Goal: Task Accomplishment & Management: Use online tool/utility

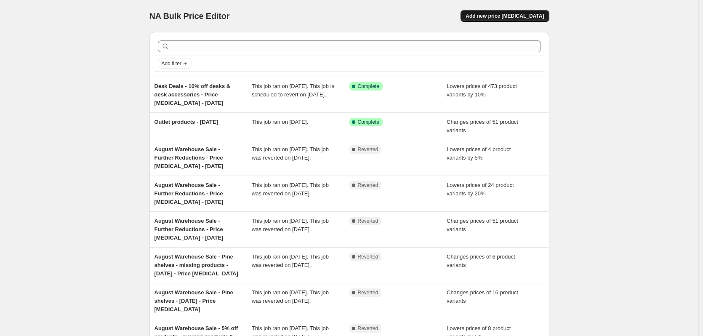
click at [524, 16] on span "Add new price change job" at bounding box center [505, 16] width 78 height 7
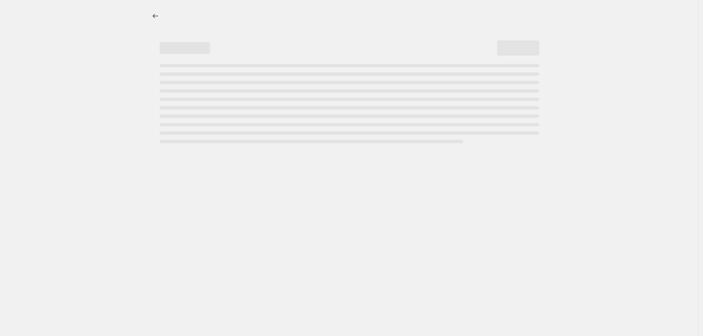
select select "percentage"
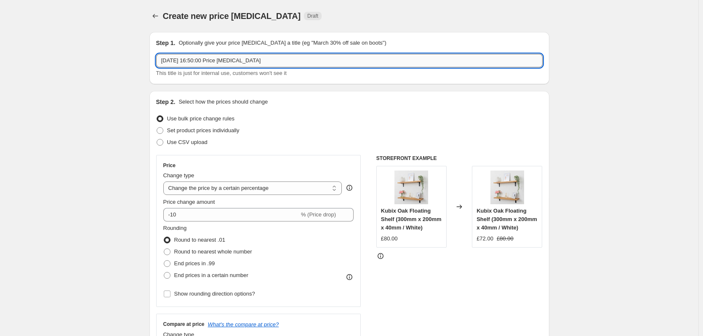
click at [252, 63] on input "30 Sept 2025, 16:50:00 Price change job" at bounding box center [349, 60] width 387 height 13
click at [252, 62] on input "30 Sept 2025, 16:50:00 Price change job" at bounding box center [349, 60] width 387 height 13
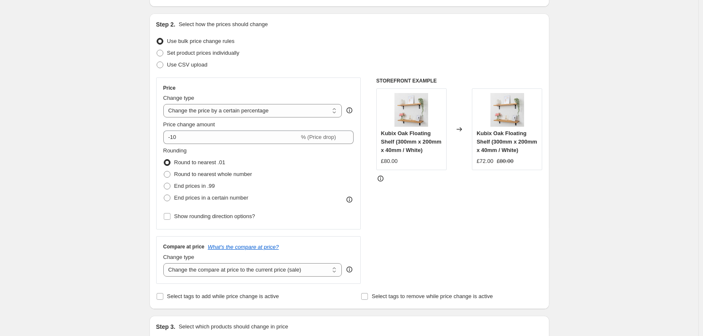
scroll to position [84, 0]
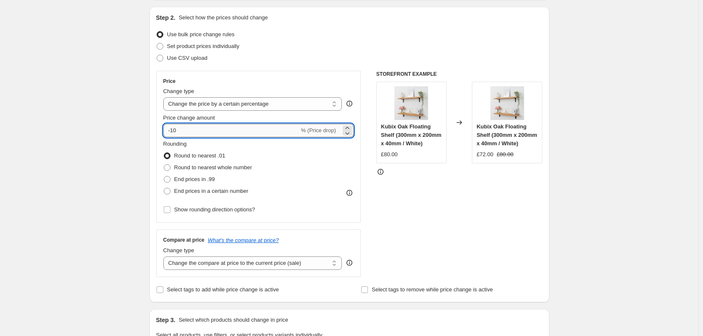
click at [194, 133] on input "-10" at bounding box center [231, 130] width 136 height 13
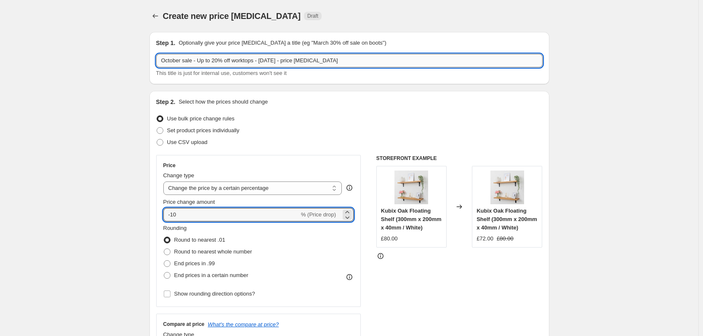
click at [202, 59] on input "October sale - Up to 20% off worktops - 01 10 2025 - price change job" at bounding box center [349, 60] width 387 height 13
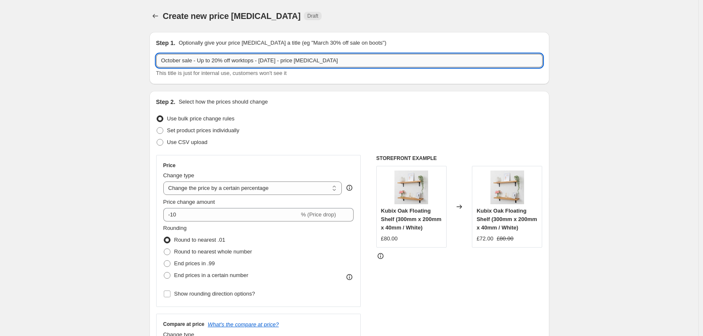
drag, startPoint x: 202, startPoint y: 59, endPoint x: 221, endPoint y: 58, distance: 19.4
click at [221, 58] on input "October sale - Up to 20% off worktops - 01 10 2025 - price change job" at bounding box center [349, 60] width 387 height 13
click at [255, 59] on input "October sale - Up to 20% off worktops - 01 10 2025 - price change job" at bounding box center [349, 60] width 387 height 13
click at [259, 61] on input "October sale - Up to 20% off worktops - 01 10 2025 - price change job" at bounding box center [349, 60] width 387 height 13
type input "20% - October sale - Up to 20% off worktops - 01 10 2025 - price change job"
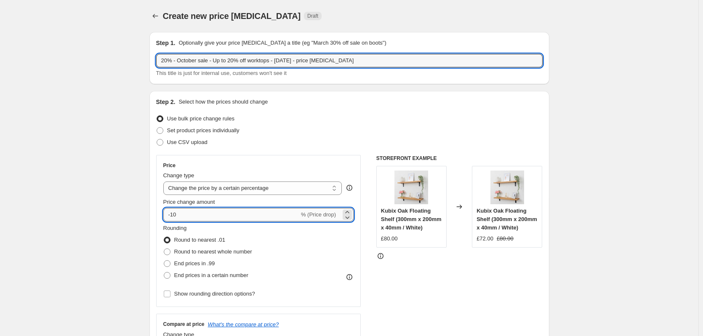
click at [218, 212] on input "-10" at bounding box center [231, 214] width 136 height 13
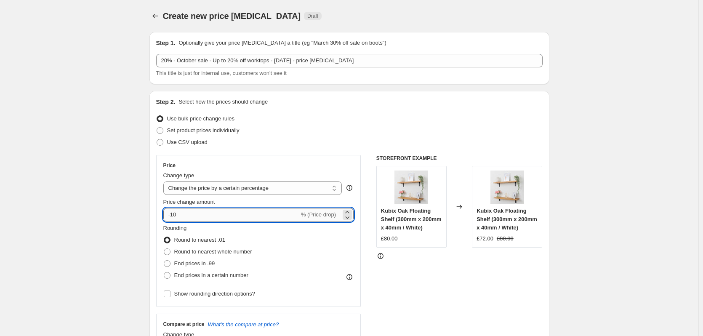
click at [218, 212] on input "-10" at bounding box center [231, 214] width 136 height 13
type input "-1"
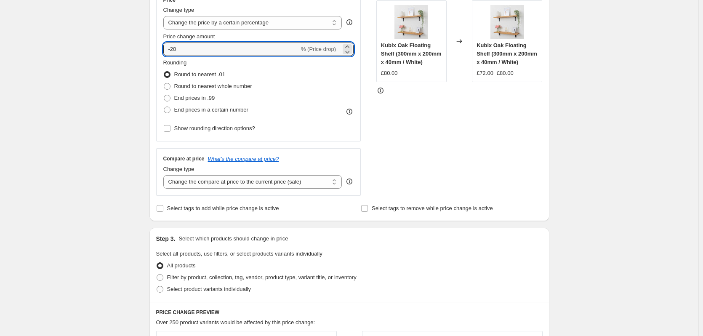
scroll to position [168, 0]
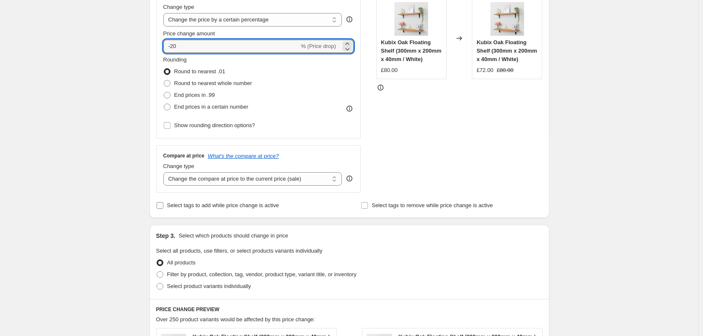
type input "-20"
click at [257, 205] on span "Select tags to add while price change is active" at bounding box center [223, 205] width 112 height 6
click at [163, 205] on input "Select tags to add while price change is active" at bounding box center [160, 205] width 7 height 7
checkbox input "true"
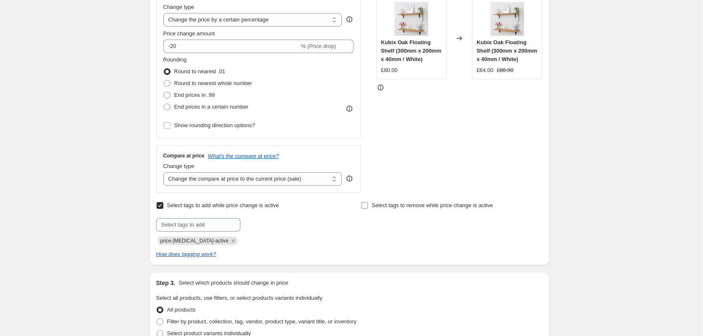
click at [408, 203] on span "Select tags to remove while price change is active" at bounding box center [432, 205] width 121 height 6
click at [368, 203] on input "Select tags to remove while price change is active" at bounding box center [364, 205] width 7 height 7
checkbox input "true"
click at [230, 243] on icon "Remove price-change-job-active" at bounding box center [234, 241] width 8 height 8
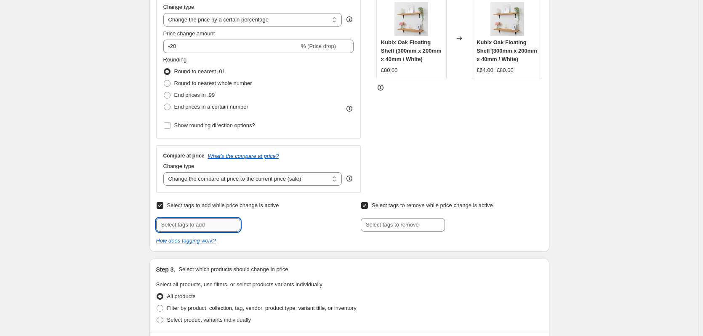
click at [206, 226] on input "text" at bounding box center [198, 224] width 84 height 13
click at [223, 227] on input "E" at bounding box center [198, 224] width 84 height 13
type input "Sale"
click at [254, 222] on b "Add" at bounding box center [253, 224] width 10 height 6
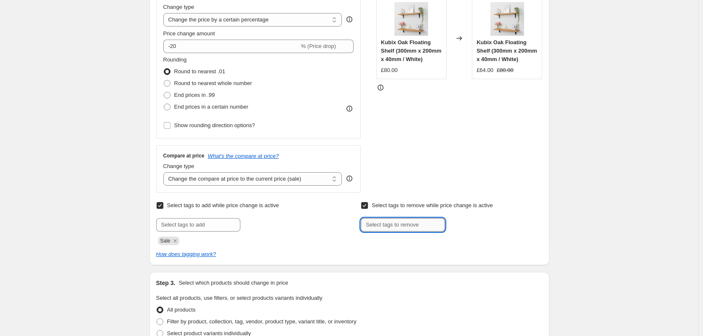
click at [403, 223] on input "text" at bounding box center [403, 224] width 84 height 13
type input "Eligible for discount"
click at [475, 226] on span "Eligible for..." at bounding box center [479, 224] width 30 height 6
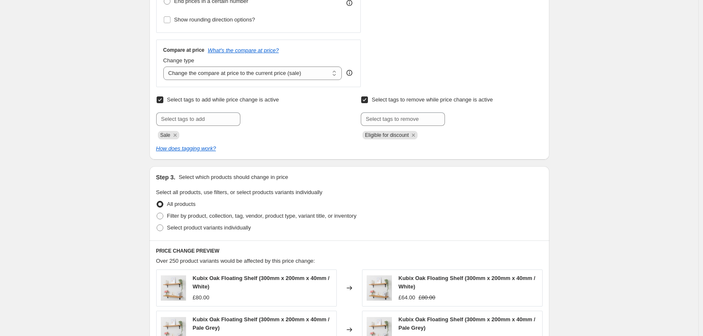
scroll to position [421, 0]
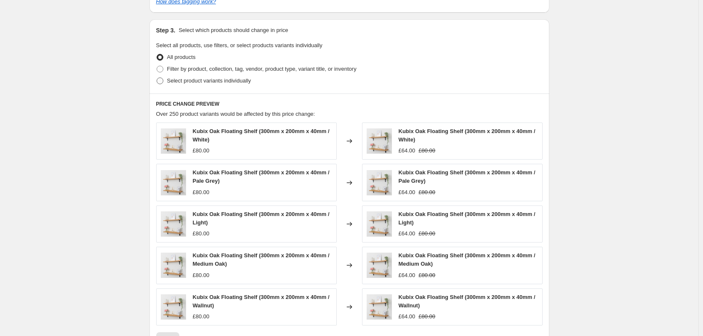
click at [222, 83] on span "Select product variants individually" at bounding box center [209, 80] width 84 height 6
click at [157, 78] on input "Select product variants individually" at bounding box center [157, 77] width 0 height 0
radio input "true"
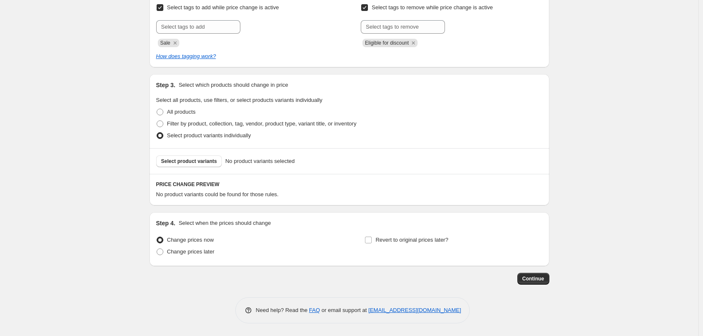
scroll to position [367, 0]
click at [203, 253] on span "Change prices later" at bounding box center [191, 251] width 48 height 6
click at [157, 249] on input "Change prices later" at bounding box center [157, 248] width 0 height 0
radio input "true"
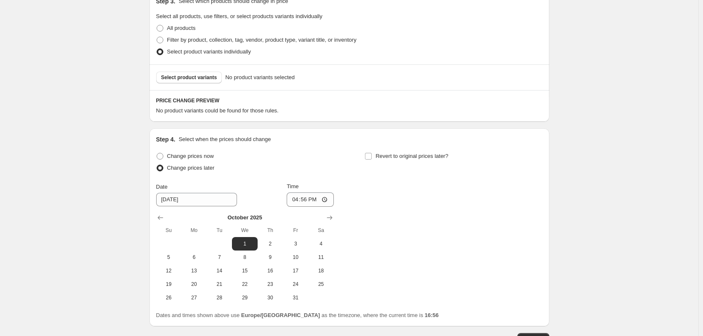
scroll to position [451, 0]
click at [249, 241] on span "1" at bounding box center [244, 243] width 19 height 7
click at [307, 199] on input "16:56" at bounding box center [310, 199] width 47 height 14
type input "00:01"
click at [423, 158] on span "Revert to original prices later?" at bounding box center [412, 155] width 73 height 6
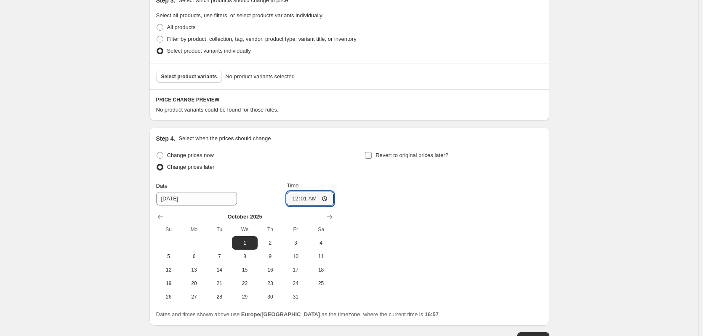
click at [372, 158] on input "Revert to original prices later?" at bounding box center [368, 155] width 7 height 7
checkbox input "true"
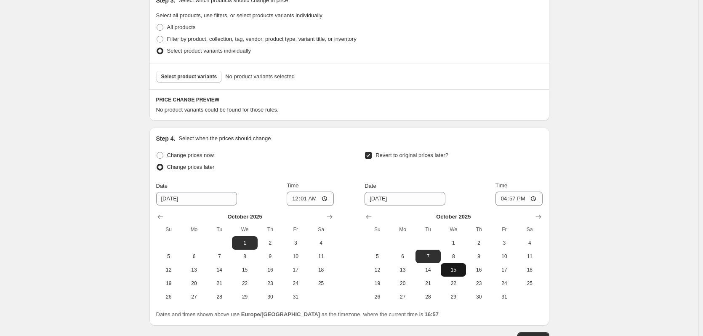
click at [460, 276] on button "15" at bounding box center [453, 269] width 25 height 13
type input "10/15/2025"
click at [518, 200] on input "16:57" at bounding box center [519, 199] width 47 height 14
type input "23:59"
click at [485, 266] on button "16" at bounding box center [478, 269] width 25 height 13
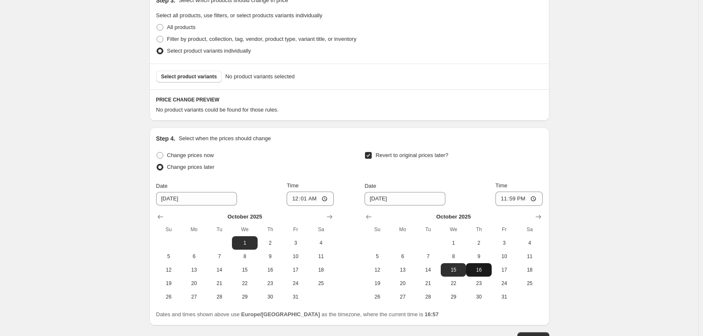
type input "10/16/2025"
click at [518, 195] on input "23:59" at bounding box center [519, 199] width 47 height 14
type input "00:00"
click at [316, 202] on input "00:01" at bounding box center [310, 199] width 47 height 14
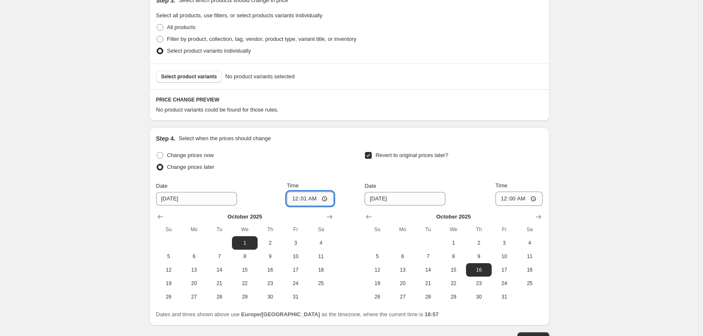
type input "00:00"
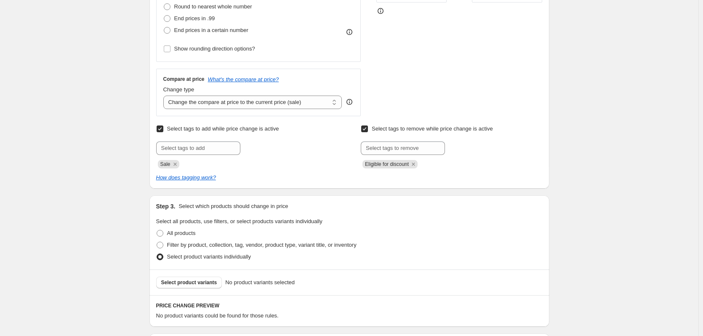
scroll to position [325, 0]
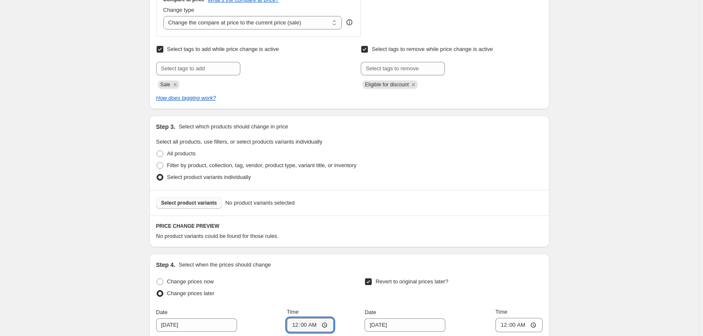
click at [175, 200] on span "Select product variants" at bounding box center [189, 203] width 56 height 7
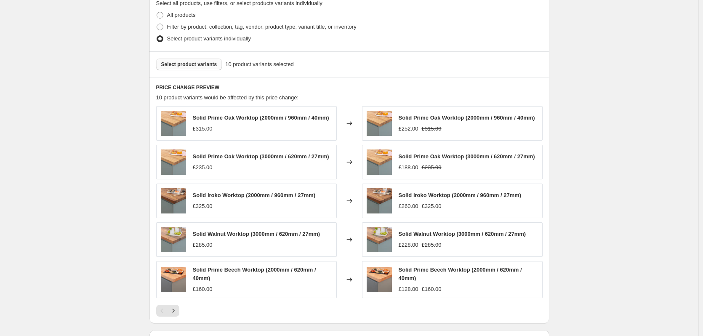
scroll to position [731, 0]
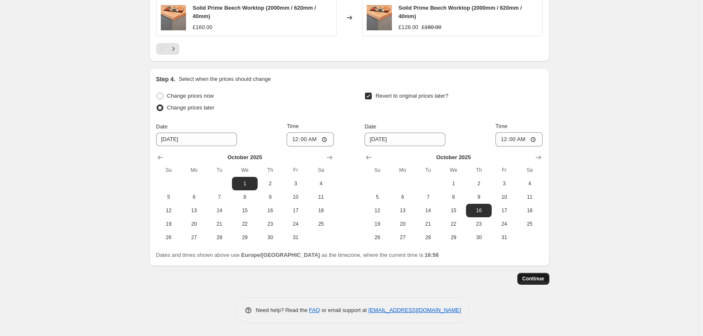
click at [543, 282] on span "Continue" at bounding box center [534, 278] width 22 height 7
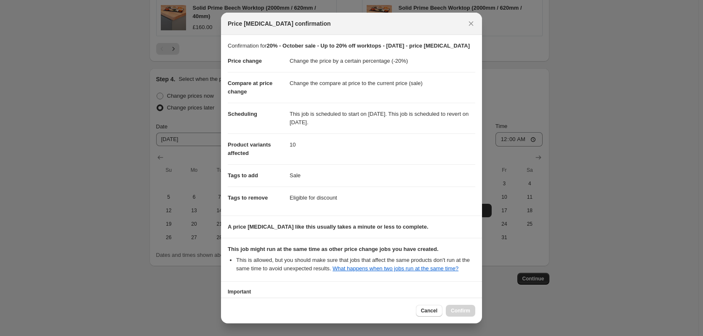
scroll to position [61, 0]
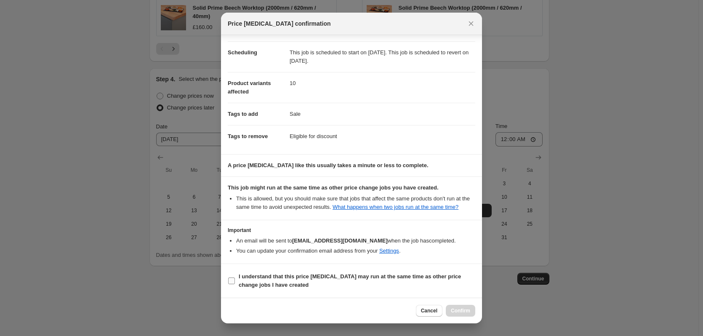
click at [299, 274] on b "I understand that this price change job may run at the same time as other price…" at bounding box center [350, 280] width 222 height 15
click at [235, 278] on input "I understand that this price change job may run at the same time as other price…" at bounding box center [231, 281] width 7 height 7
checkbox input "true"
click at [463, 312] on span "Confirm" at bounding box center [460, 310] width 19 height 7
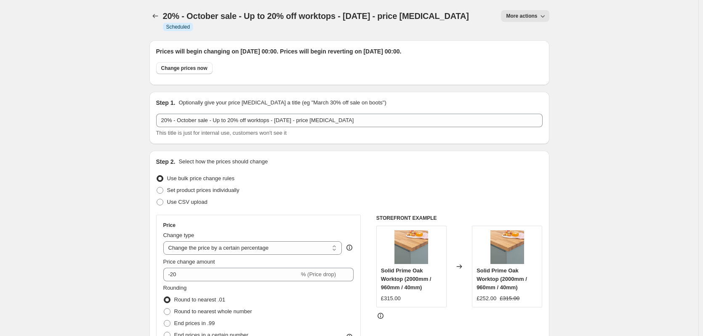
click at [521, 15] on span "More actions" at bounding box center [521, 16] width 31 height 7
click at [545, 29] on span "Copy to new job" at bounding box center [529, 33] width 39 height 8
select select "percentage"
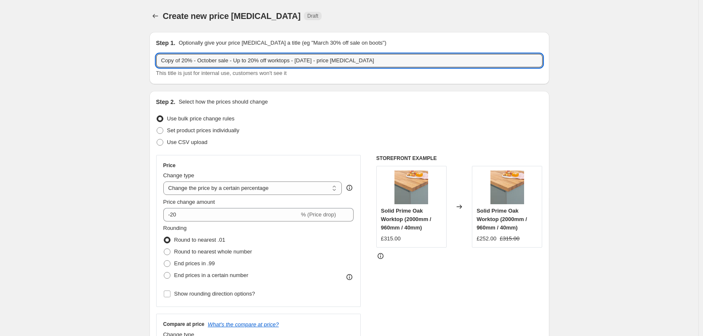
drag, startPoint x: 190, startPoint y: 58, endPoint x: 105, endPoint y: 54, distance: 85.1
click at [168, 60] on input "10% - October sale - Up to 20% off worktops - 01 10 2025 - price change job" at bounding box center [349, 60] width 387 height 13
type input "15% - October sale - Up to 20% off worktops - 01 10 2025 - price change job"
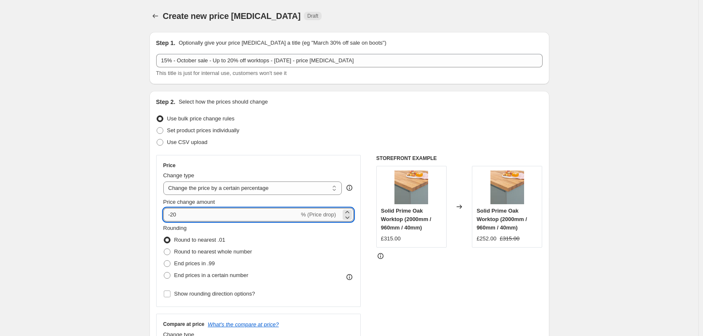
drag, startPoint x: 186, startPoint y: 213, endPoint x: 172, endPoint y: 215, distance: 14.0
click at [172, 215] on input "-20" at bounding box center [231, 214] width 136 height 13
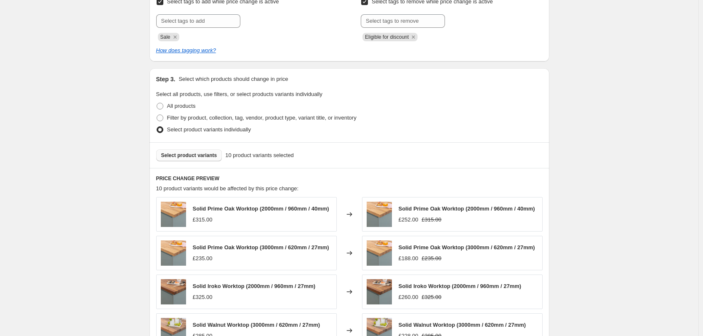
scroll to position [379, 0]
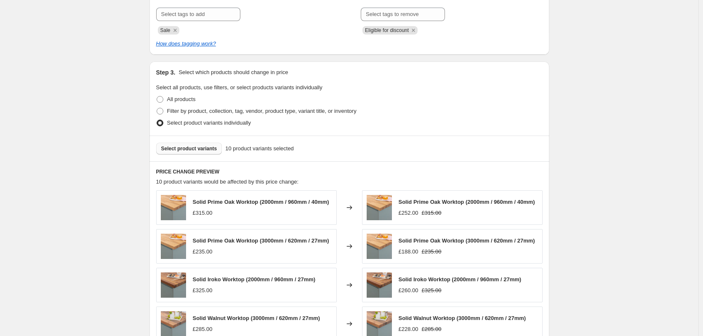
type input "-15"
click at [207, 150] on span "Select product variants" at bounding box center [189, 148] width 56 height 7
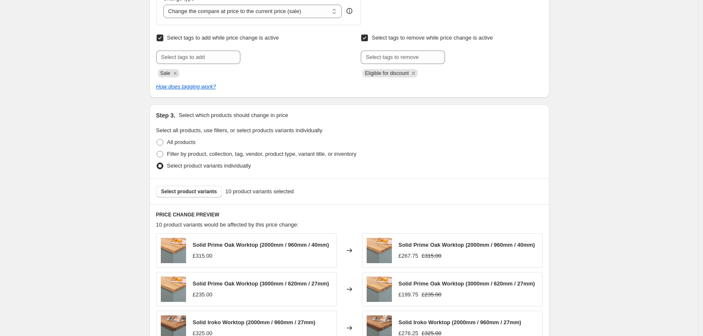
scroll to position [334, 0]
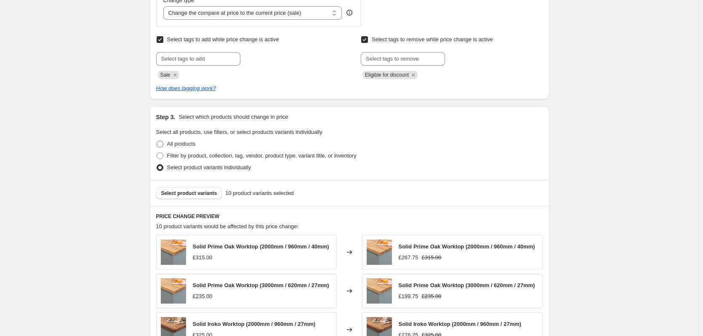
click at [190, 144] on span "All products" at bounding box center [181, 144] width 29 height 6
click at [157, 141] on input "All products" at bounding box center [157, 141] width 0 height 0
radio input "true"
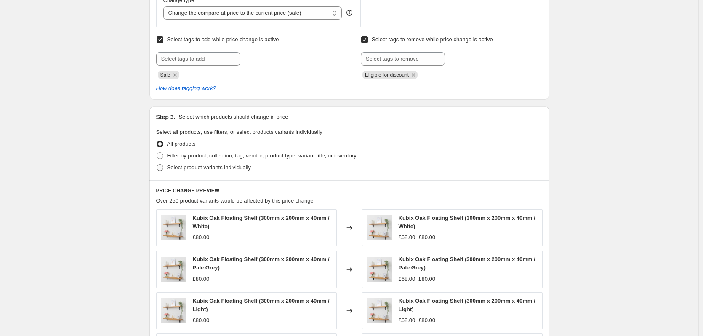
click at [185, 168] on span "Select product variants individually" at bounding box center [209, 167] width 84 height 6
click at [157, 165] on input "Select product variants individually" at bounding box center [157, 164] width 0 height 0
radio input "true"
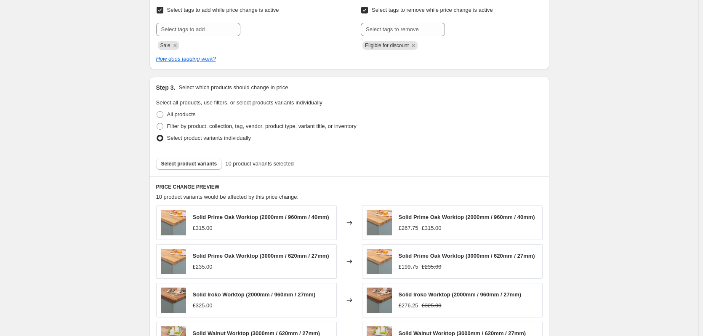
scroll to position [377, 0]
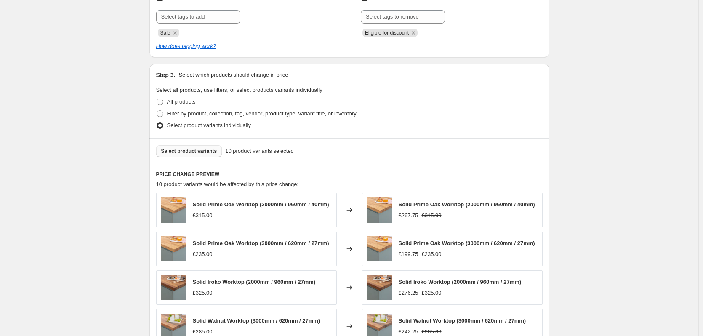
click at [204, 150] on span "Select product variants" at bounding box center [189, 151] width 56 height 7
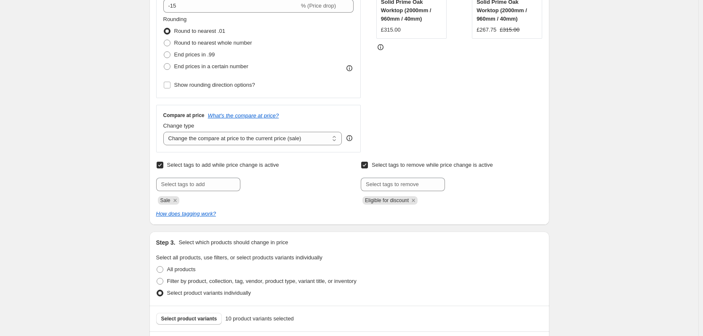
scroll to position [379, 0]
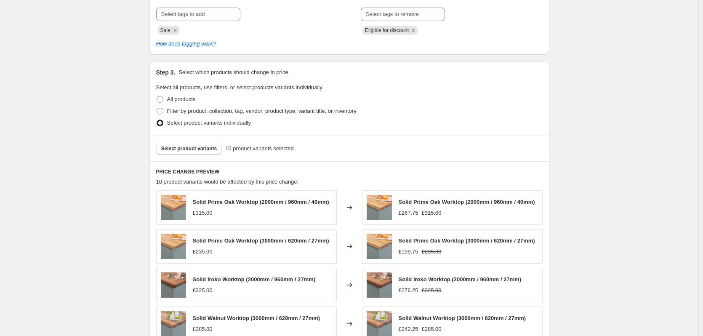
click at [278, 206] on div "Solid Prime Oak Worktop (2000mm / 960mm / 40mm)" at bounding box center [261, 202] width 136 height 8
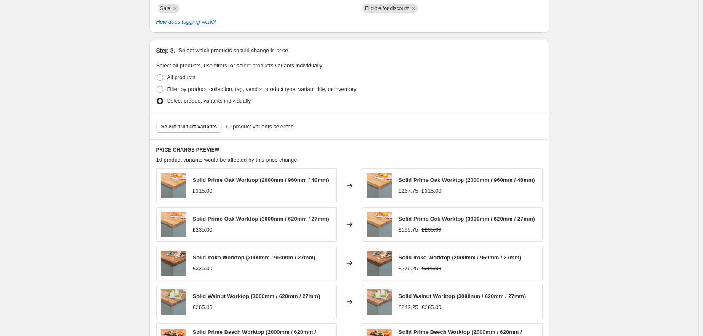
scroll to position [421, 0]
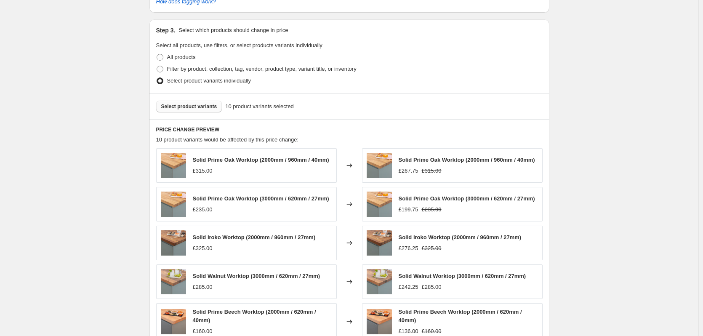
click at [197, 112] on button "Select product variants" at bounding box center [189, 107] width 66 height 12
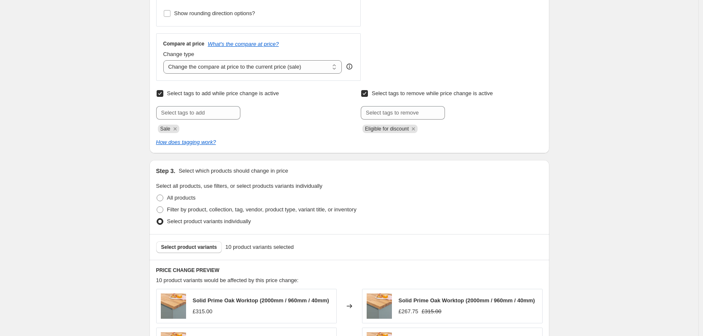
scroll to position [295, 0]
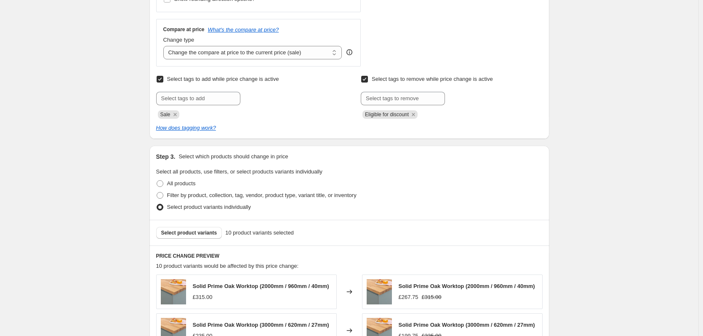
click at [186, 206] on span "Select product variants individually" at bounding box center [209, 207] width 84 height 6
click at [157, 204] on input "Select product variants individually" at bounding box center [157, 204] width 0 height 0
click at [198, 233] on span "Select product variants" at bounding box center [189, 233] width 56 height 7
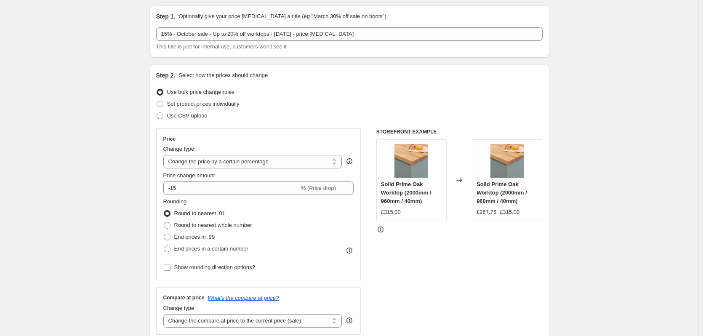
scroll to position [0, 0]
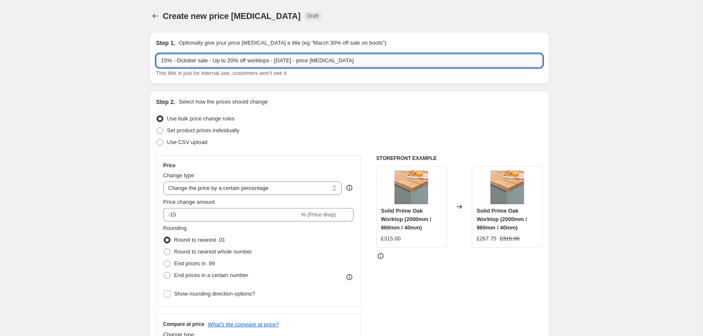
click at [262, 55] on input "15% - October sale - Up to 20% off worktops - 01 10 2025 - price change job" at bounding box center [349, 60] width 387 height 13
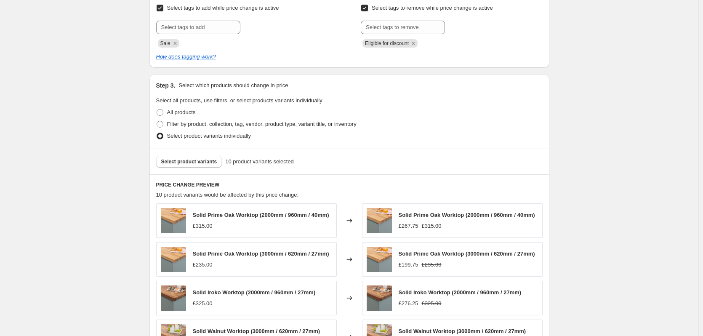
scroll to position [587, 0]
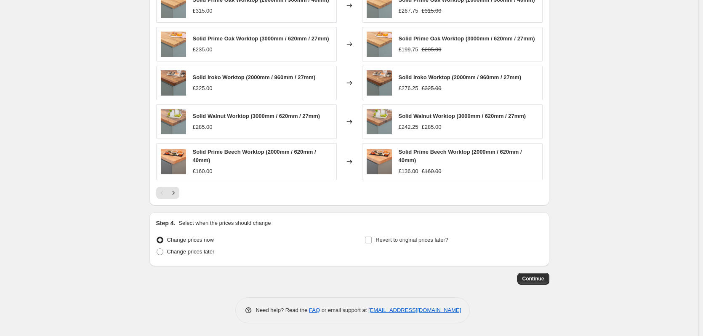
drag, startPoint x: 630, startPoint y: 272, endPoint x: 624, endPoint y: 347, distance: 76.1
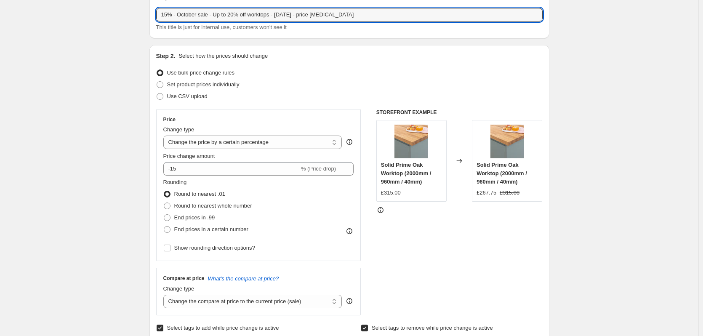
scroll to position [0, 0]
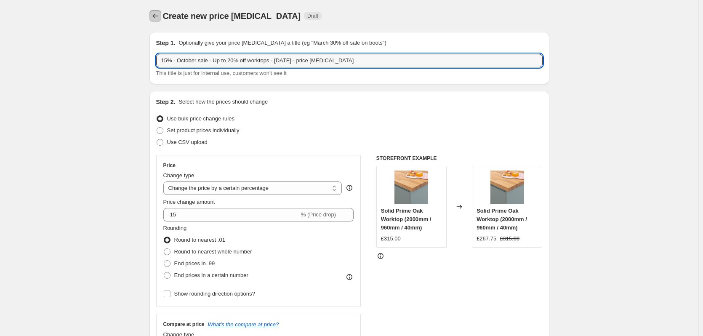
click at [152, 12] on button "Price change jobs" at bounding box center [156, 16] width 12 height 12
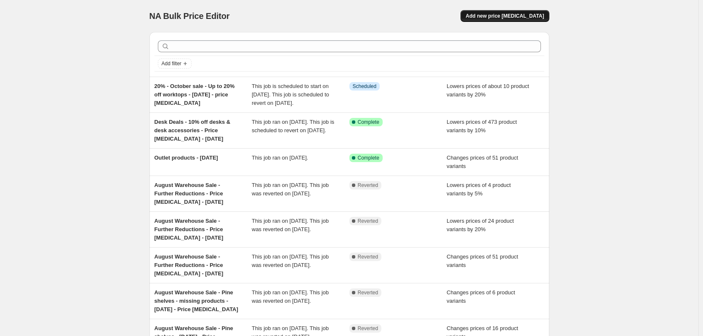
click at [501, 13] on span "Add new price change job" at bounding box center [505, 16] width 78 height 7
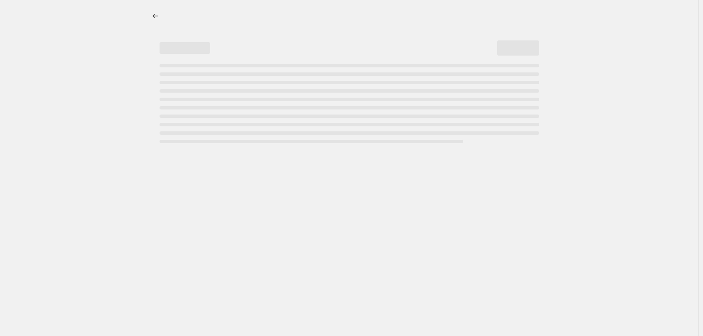
select select "percentage"
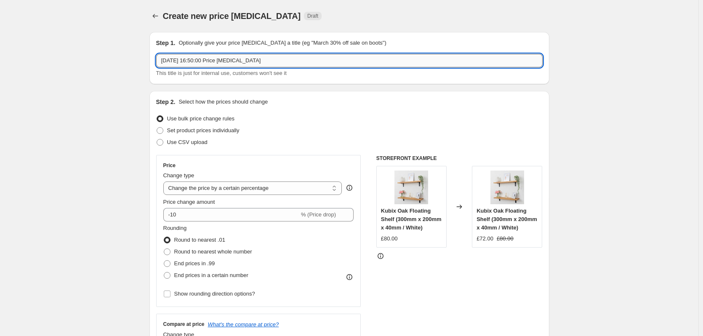
click at [228, 60] on input "30 Sept 2025, 16:50:00 Price change job" at bounding box center [349, 60] width 387 height 13
paste input "15% - October sale - Up to 20% off worktops - 01 10 2025 - p"
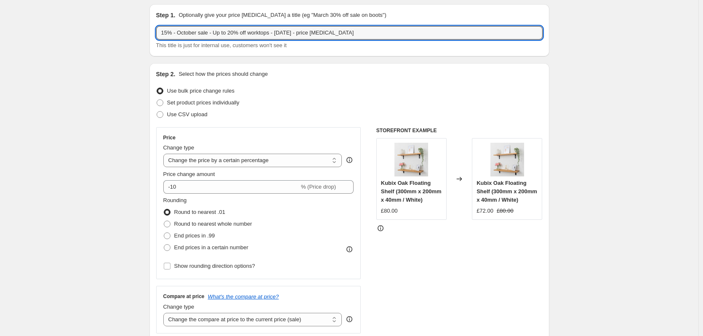
scroll to position [42, 0]
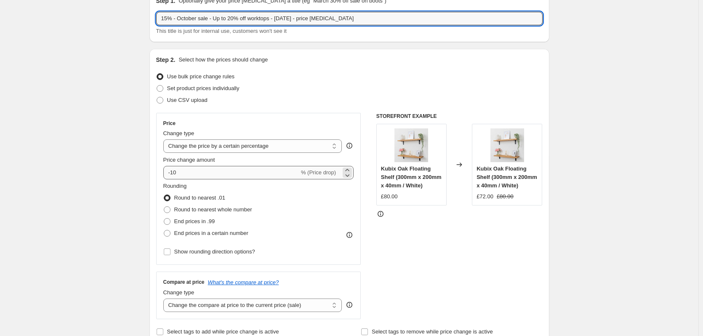
type input "15% - October sale - Up to 20% off worktops - 01 10 2025 - price change job"
click at [201, 173] on input "-10" at bounding box center [231, 172] width 136 height 13
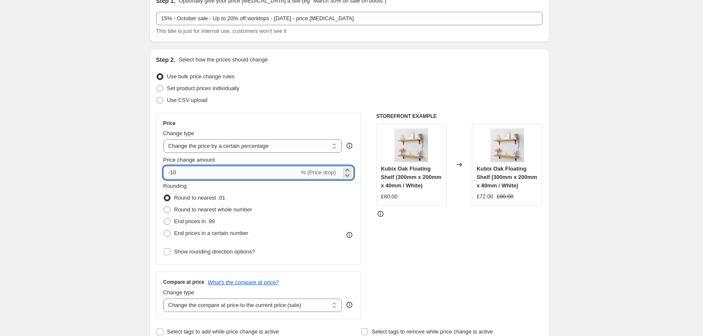
click at [201, 173] on input "-10" at bounding box center [231, 172] width 136 height 13
drag, startPoint x: 182, startPoint y: 173, endPoint x: 171, endPoint y: 173, distance: 11.0
click at [171, 173] on input "-10" at bounding box center [231, 172] width 136 height 13
type input "-15"
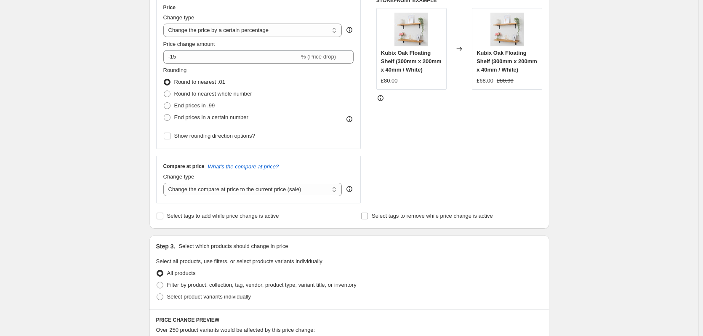
scroll to position [168, 0]
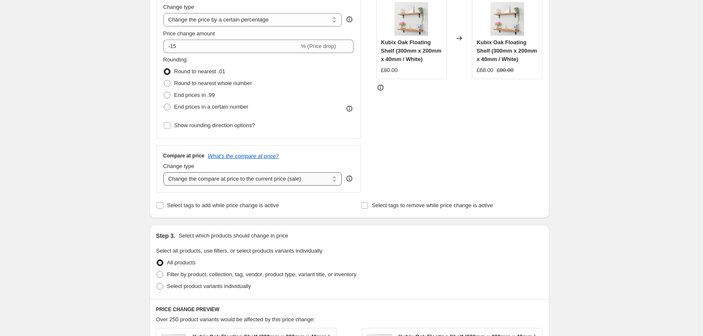
drag, startPoint x: 230, startPoint y: 179, endPoint x: 230, endPoint y: 186, distance: 6.3
click at [230, 179] on select "Change the compare at price to the current price (sale) Change the compare at p…" at bounding box center [252, 178] width 179 height 13
click at [134, 169] on div "Create new price change job. This page is ready Create new price change job Dra…" at bounding box center [349, 259] width 699 height 855
click at [195, 202] on span "Select tags to add while price change is active" at bounding box center [223, 205] width 112 height 6
click at [163, 202] on input "Select tags to add while price change is active" at bounding box center [160, 205] width 7 height 7
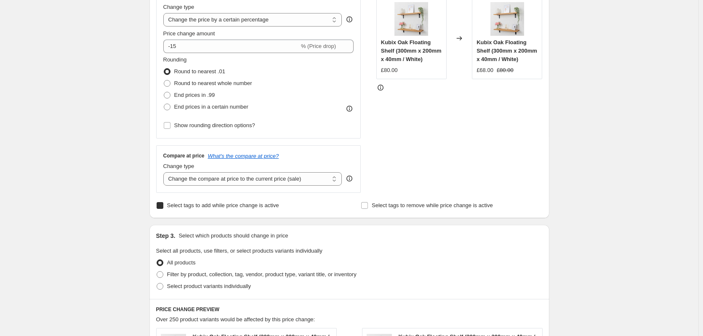
checkbox input "true"
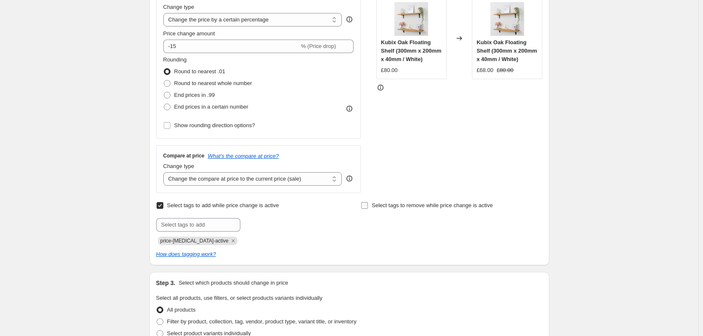
click at [389, 204] on span "Select tags to remove while price change is active" at bounding box center [432, 205] width 121 height 6
click at [368, 204] on input "Select tags to remove while price change is active" at bounding box center [364, 205] width 7 height 7
checkbox input "true"
click at [230, 242] on icon "Remove price-change-job-active" at bounding box center [234, 241] width 8 height 8
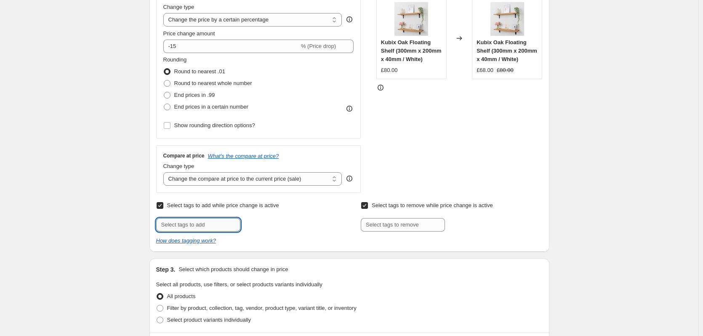
click at [207, 227] on input "text" at bounding box center [198, 224] width 84 height 13
type input "s"
type input "Sale"
click at [255, 228] on button "Add Sale" at bounding box center [259, 224] width 32 height 12
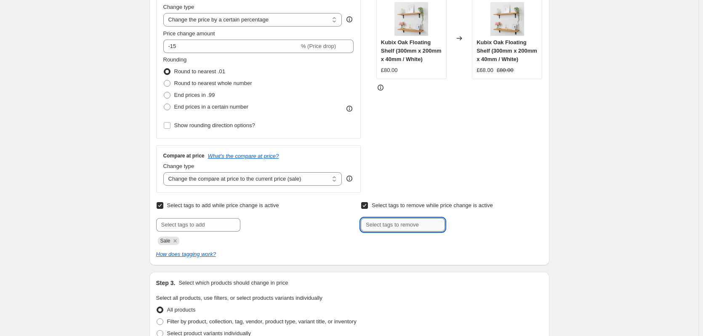
click at [392, 225] on input "text" at bounding box center [403, 224] width 84 height 13
type input "Eligible for discount"
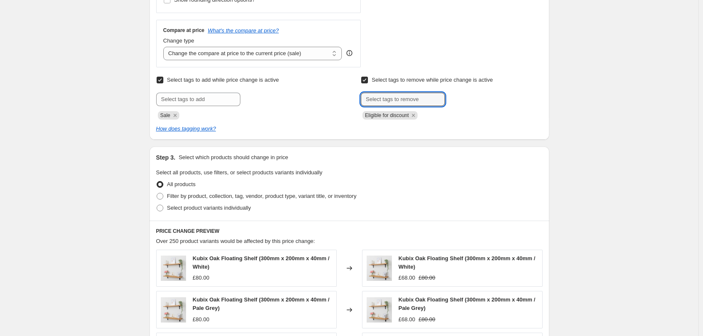
scroll to position [295, 0]
click at [199, 209] on span "Select product variants individually" at bounding box center [209, 207] width 84 height 6
click at [157, 204] on input "Select product variants individually" at bounding box center [157, 204] width 0 height 0
radio input "true"
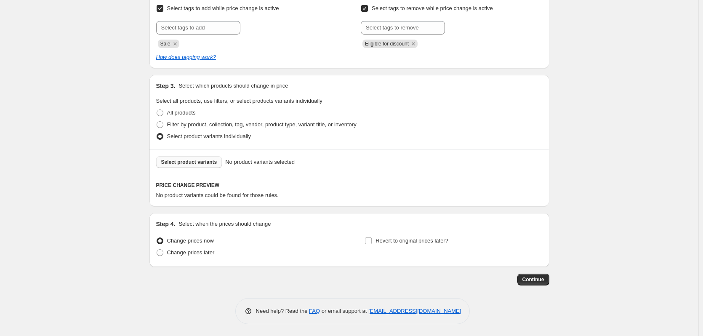
scroll to position [367, 0]
click at [201, 249] on span "Change prices later" at bounding box center [191, 251] width 48 height 6
click at [157, 249] on input "Change prices later" at bounding box center [157, 248] width 0 height 0
radio input "true"
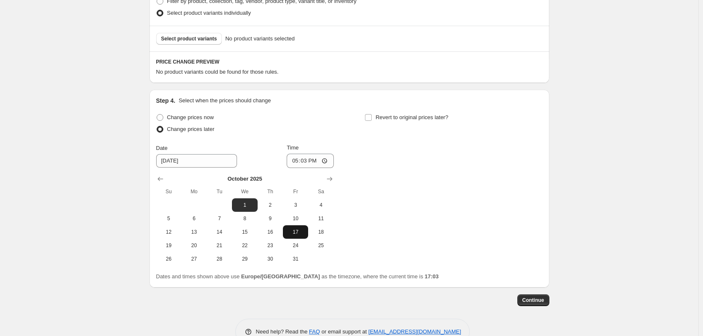
scroll to position [493, 0]
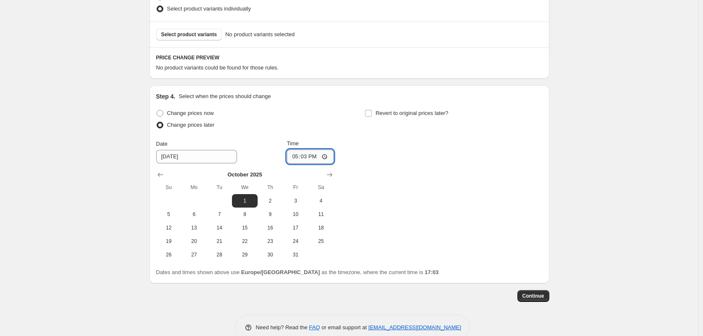
click at [314, 156] on input "17:03" at bounding box center [310, 157] width 47 height 14
click at [309, 155] on input "17:03" at bounding box center [310, 157] width 47 height 14
type input "00:00"
click at [401, 113] on span "Revert to original prices later?" at bounding box center [412, 113] width 73 height 6
click at [372, 113] on input "Revert to original prices later?" at bounding box center [368, 113] width 7 height 7
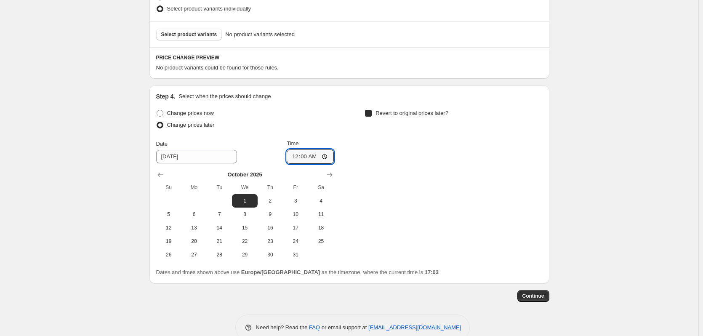
checkbox input "true"
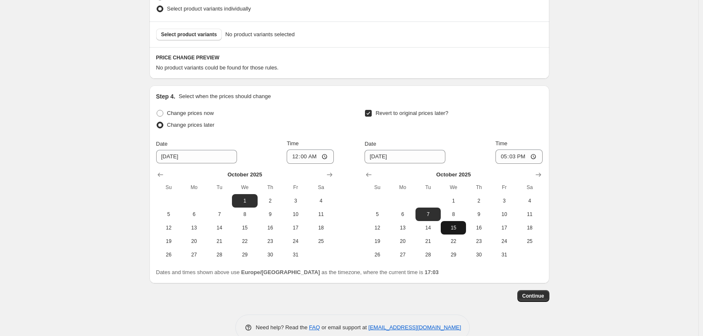
click at [457, 232] on button "15" at bounding box center [453, 227] width 25 height 13
click at [478, 228] on span "16" at bounding box center [479, 227] width 19 height 7
type input "10/16/2025"
click at [516, 157] on input "17:03" at bounding box center [519, 157] width 47 height 14
type input "00:00"
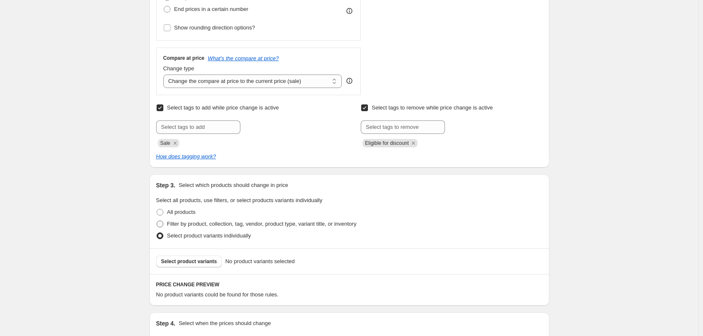
scroll to position [283, 0]
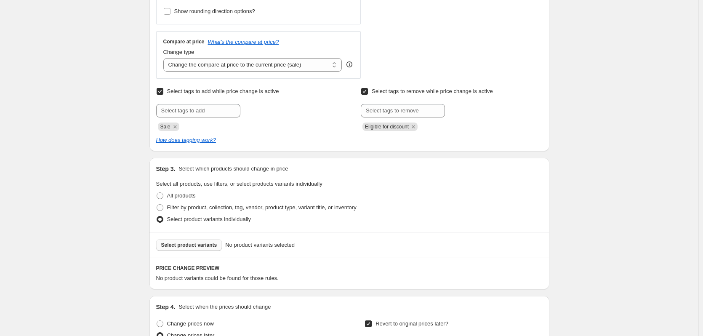
click at [205, 244] on span "Select product variants" at bounding box center [189, 245] width 56 height 7
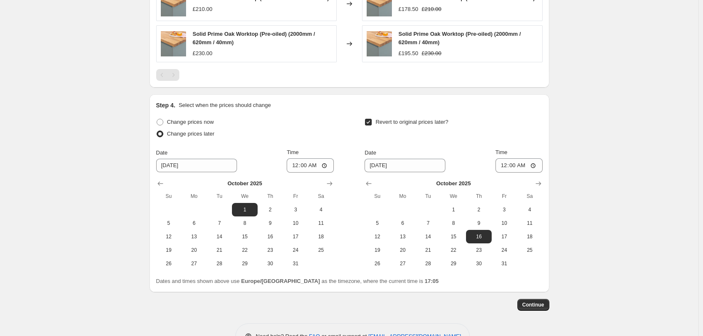
scroll to position [612, 0]
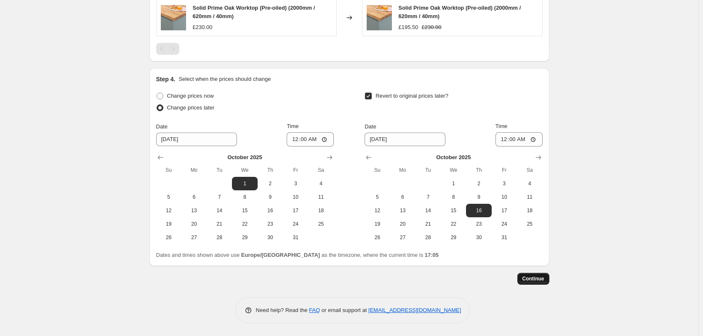
click at [533, 277] on span "Continue" at bounding box center [534, 278] width 22 height 7
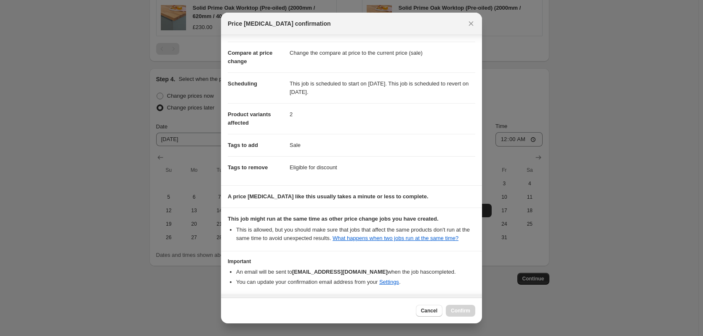
scroll to position [61, 0]
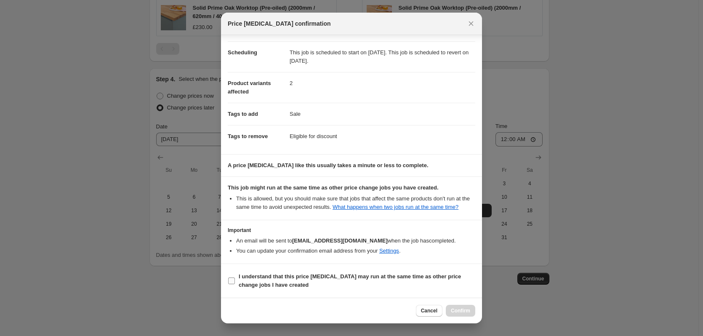
click at [379, 280] on b "I understand that this price change job may run at the same time as other price…" at bounding box center [350, 280] width 222 height 15
click at [235, 280] on input "I understand that this price change job may run at the same time as other price…" at bounding box center [231, 281] width 7 height 7
checkbox input "true"
click at [462, 311] on span "Confirm" at bounding box center [460, 310] width 19 height 7
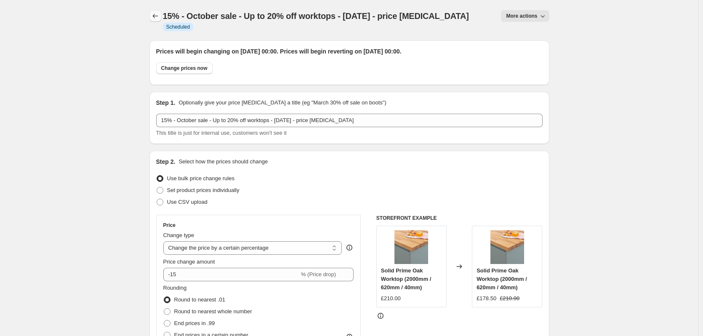
click at [159, 16] on icon "Price change jobs" at bounding box center [155, 16] width 8 height 8
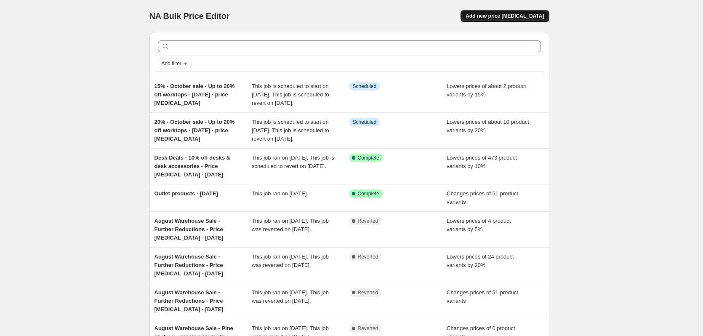
click at [521, 13] on span "Add new price change job" at bounding box center [505, 16] width 78 height 7
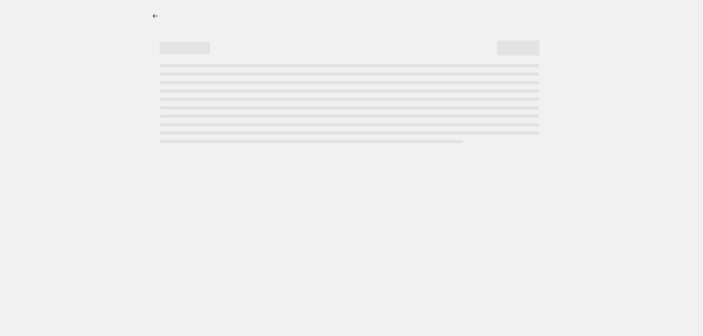
select select "percentage"
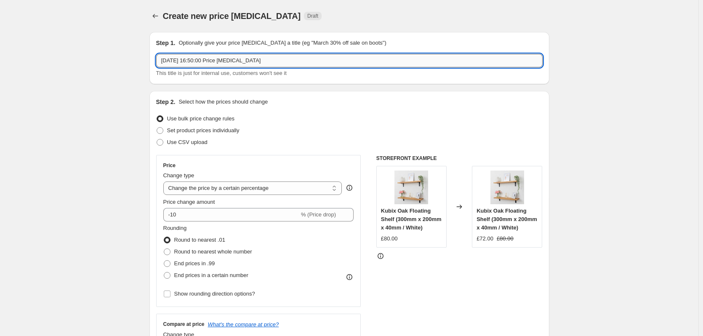
click at [237, 59] on input "30 Sept 2025, 16:50:00 Price change job" at bounding box center [349, 60] width 387 height 13
paste input "WO-2000-620-40-SE-BC-OAK"
type input "1"
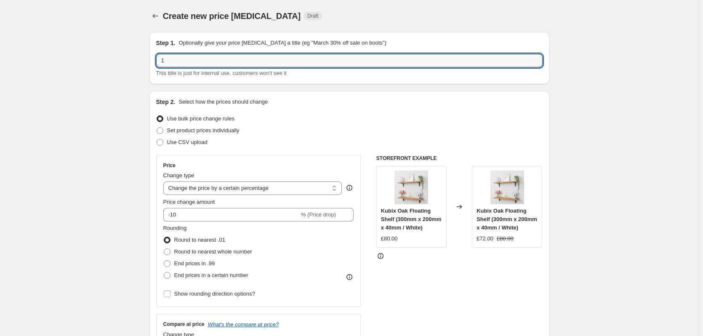
click at [163, 22] on div "Create new price change job. This page is ready Create new price change job Dra…" at bounding box center [350, 16] width 400 height 32
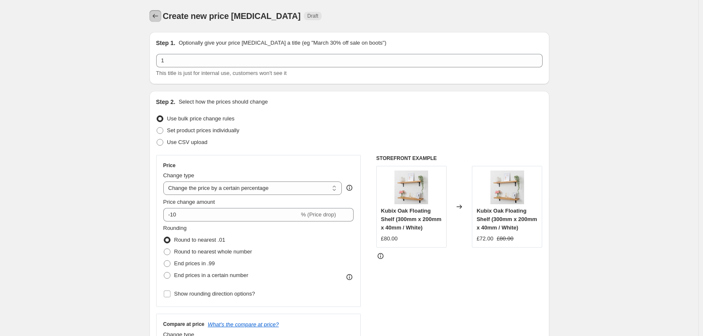
click at [154, 18] on icon "Price change jobs" at bounding box center [155, 16] width 8 height 8
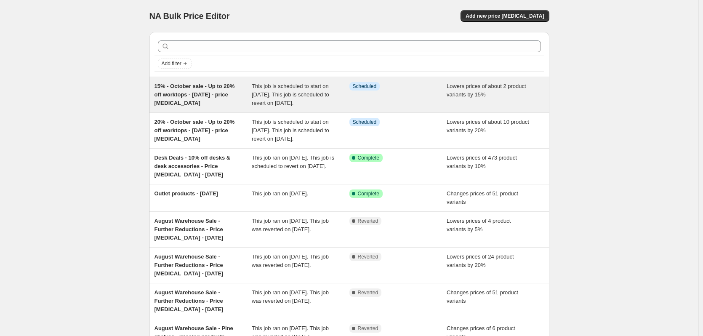
click at [215, 98] on span "15% - October sale - Up to 20% off worktops - 01 10 2025 - price change job" at bounding box center [195, 94] width 80 height 23
select select "percentage"
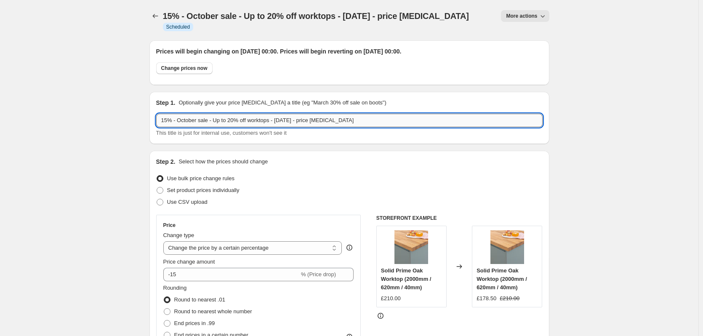
click at [168, 114] on input "15% - October sale - Up to 20% off worktops - 01 10 2025 - price change job" at bounding box center [349, 120] width 387 height 13
drag, startPoint x: 168, startPoint y: 110, endPoint x: 350, endPoint y: 110, distance: 182.0
click at [350, 114] on input "15% - October sale - Up to 20% off worktops - 01 10 2025 - price change job" at bounding box center [349, 120] width 387 height 13
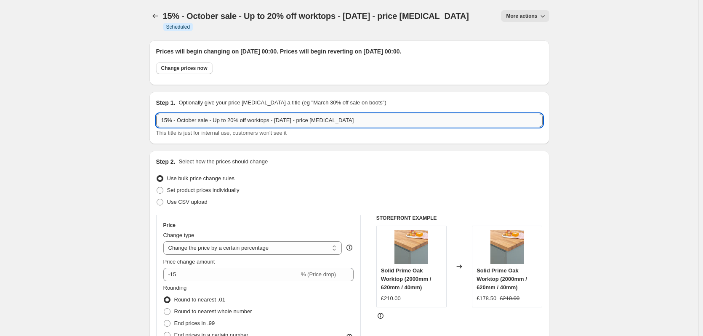
click at [350, 114] on input "15% - October sale - Up to 20% off worktops - 01 10 2025 - price change job" at bounding box center [349, 120] width 387 height 13
click at [158, 15] on icon "Price change jobs" at bounding box center [155, 16] width 8 height 8
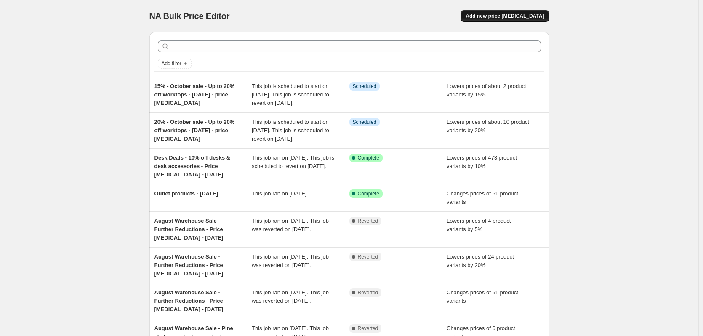
click at [529, 17] on span "Add new price change job" at bounding box center [505, 16] width 78 height 7
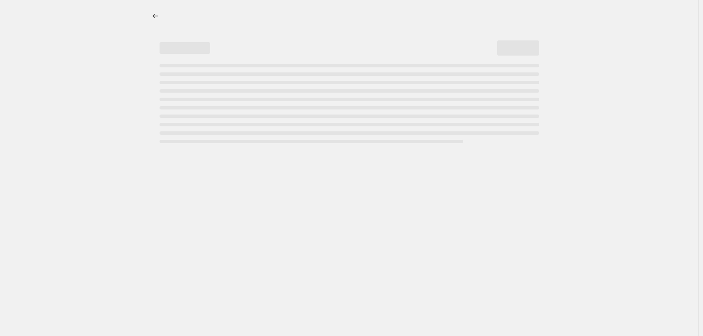
select select "percentage"
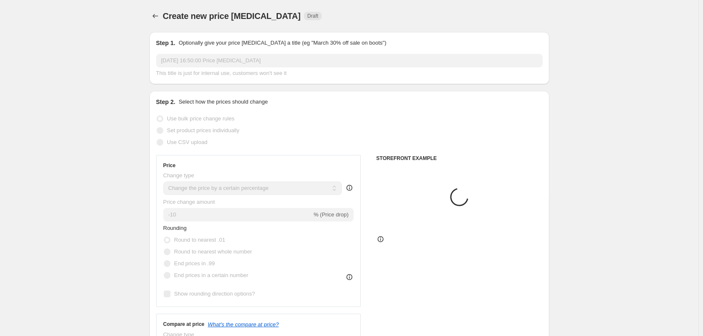
click at [222, 63] on input "30 Sept 2025, 16:50:00 Price change job" at bounding box center [349, 60] width 387 height 13
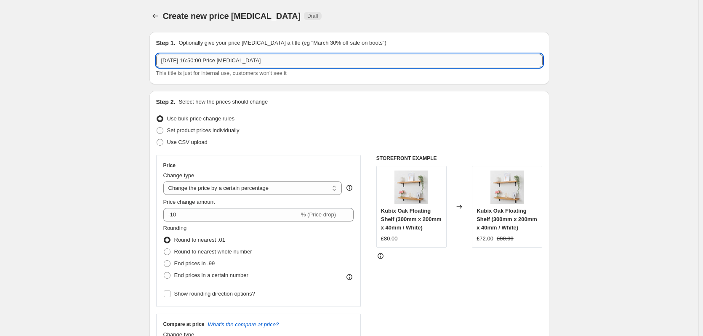
click at [222, 63] on input "30 Sept 2025, 16:50:00 Price change job" at bounding box center [349, 60] width 387 height 13
paste input "15% - October sale - Up to 20% off worktops - 01 10 2025 - p"
drag, startPoint x: 168, startPoint y: 62, endPoint x: 161, endPoint y: 54, distance: 10.7
click at [164, 61] on input "15% - October sale - Up to 20% off worktops - 01 10 2025 - price change job" at bounding box center [349, 60] width 387 height 13
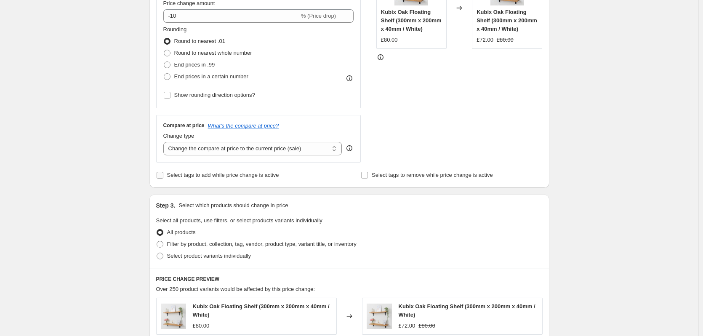
scroll to position [211, 0]
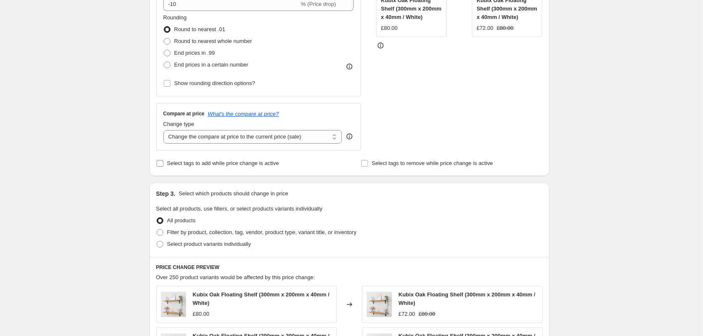
type input "10% - October sale - Up to 20% off worktops - 01 10 2025 - price change job"
click at [239, 163] on span "Select tags to add while price change is active" at bounding box center [223, 163] width 112 height 6
click at [163, 163] on input "Select tags to add while price change is active" at bounding box center [160, 163] width 7 height 7
checkbox input "true"
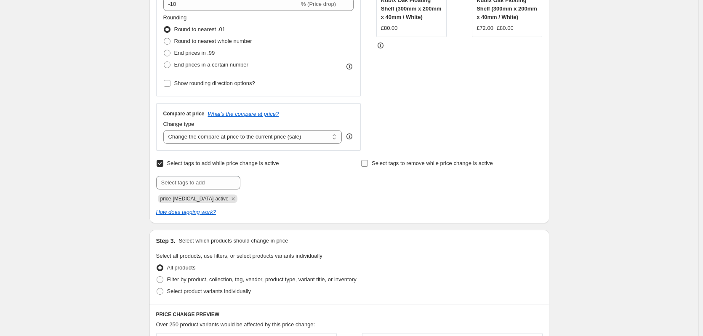
click at [449, 163] on span "Select tags to remove while price change is active" at bounding box center [432, 163] width 121 height 6
click at [368, 163] on input "Select tags to remove while price change is active" at bounding box center [364, 163] width 7 height 7
checkbox input "true"
click at [230, 197] on icon "Remove price-change-job-active" at bounding box center [234, 199] width 8 height 8
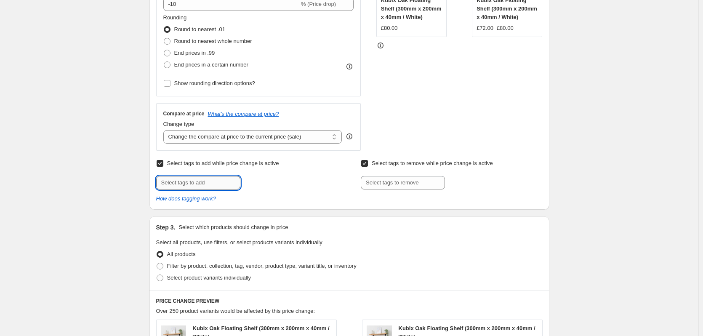
click at [207, 184] on input "text" at bounding box center [198, 182] width 84 height 13
type input "Sale"
click at [257, 187] on button "Add Sale" at bounding box center [259, 182] width 32 height 12
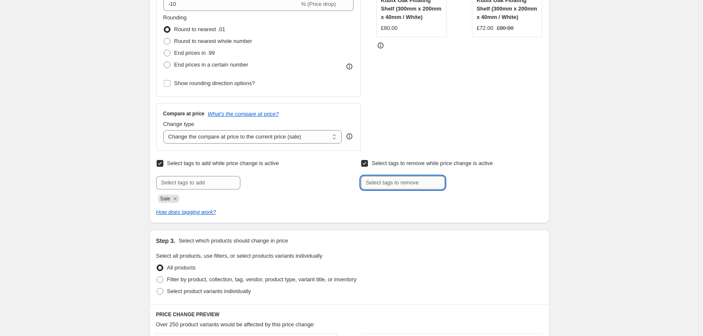
click at [407, 181] on input "text" at bounding box center [403, 182] width 84 height 13
type input "Eligible for discount"
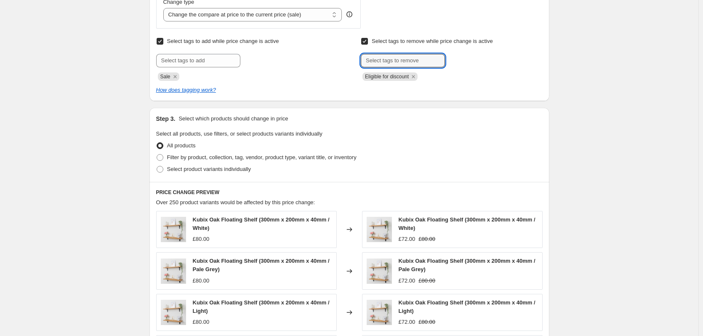
scroll to position [337, 0]
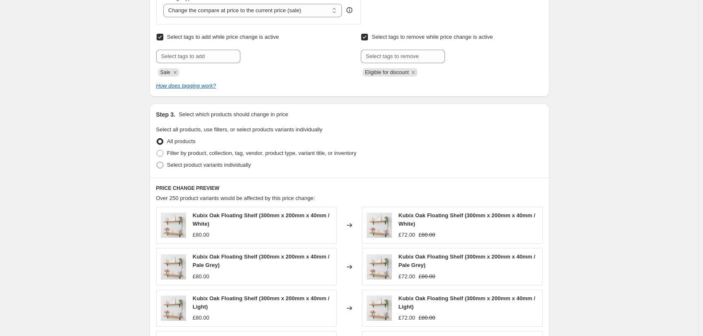
click at [198, 167] on span "Select product variants individually" at bounding box center [209, 165] width 84 height 6
click at [157, 162] on input "Select product variants individually" at bounding box center [157, 162] width 0 height 0
radio input "true"
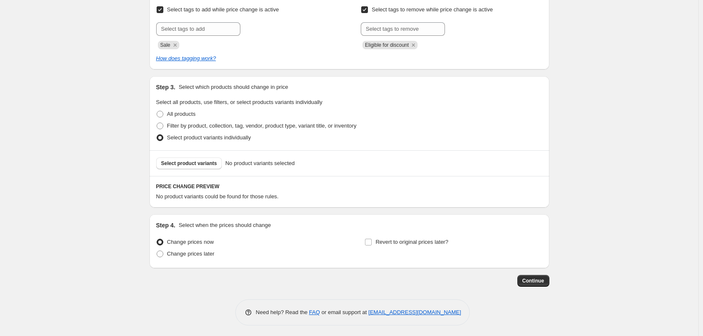
scroll to position [367, 0]
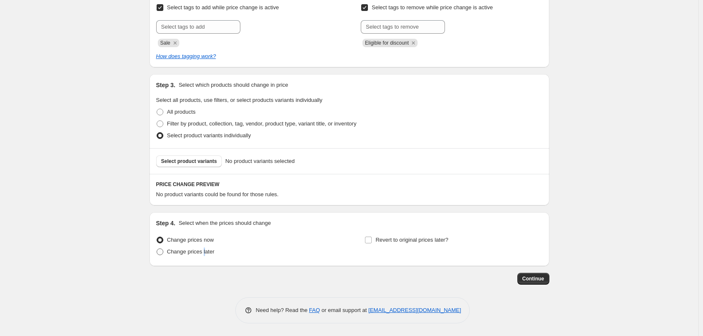
click at [205, 252] on span "Change prices later" at bounding box center [191, 251] width 48 height 6
click at [417, 237] on span "Revert to original prices later?" at bounding box center [412, 240] width 73 height 6
click at [372, 237] on input "Revert to original prices later?" at bounding box center [368, 240] width 7 height 7
checkbox input "true"
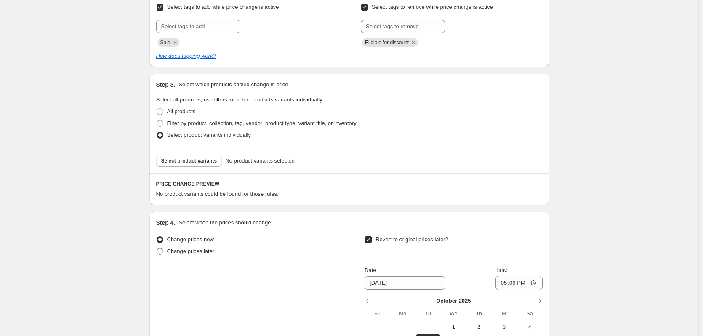
click at [192, 251] on span "Change prices later" at bounding box center [191, 251] width 48 height 6
click at [157, 248] on input "Change prices later" at bounding box center [157, 248] width 0 height 0
radio input "true"
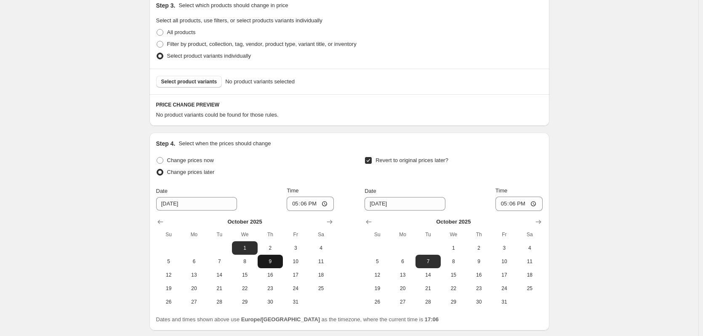
scroll to position [451, 0]
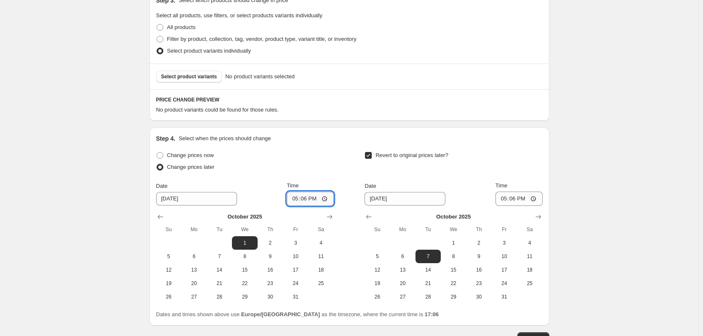
click at [307, 199] on input "17:06" at bounding box center [310, 199] width 47 height 14
type input "00:00"
click at [476, 272] on span "16" at bounding box center [479, 270] width 19 height 7
type input "10/16/2025"
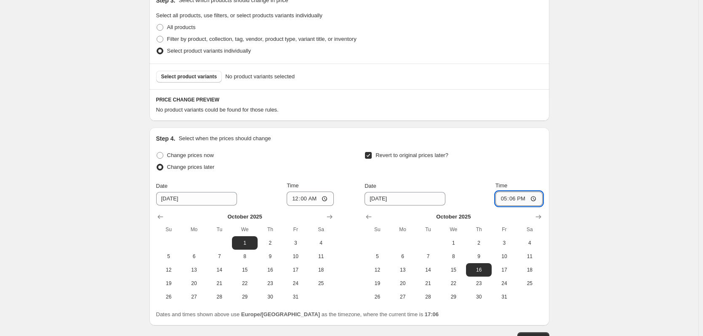
click at [514, 197] on input "17:06" at bounding box center [519, 199] width 47 height 14
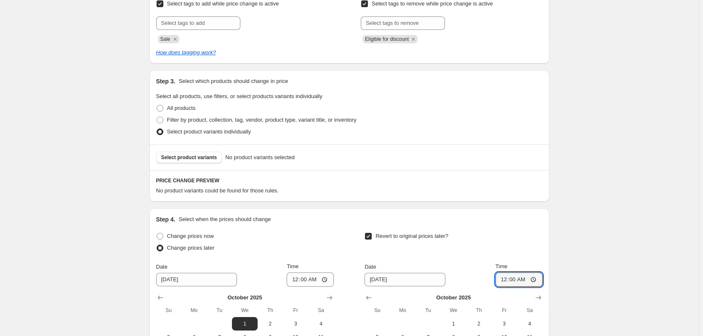
scroll to position [367, 0]
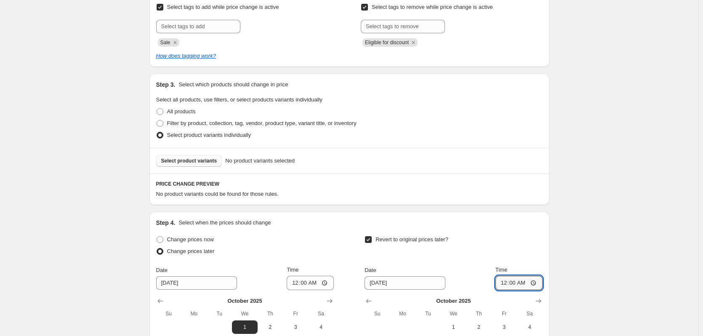
click at [200, 160] on span "Select product variants" at bounding box center [189, 161] width 56 height 7
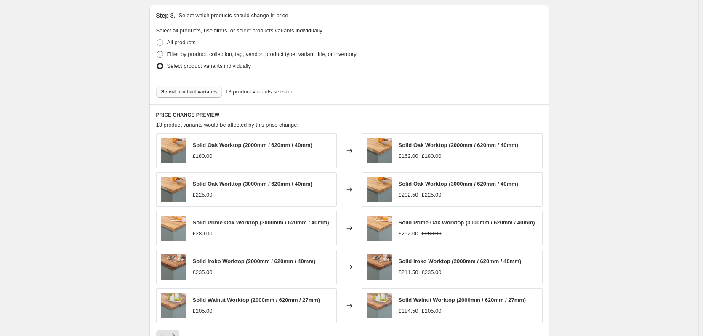
scroll to position [389, 0]
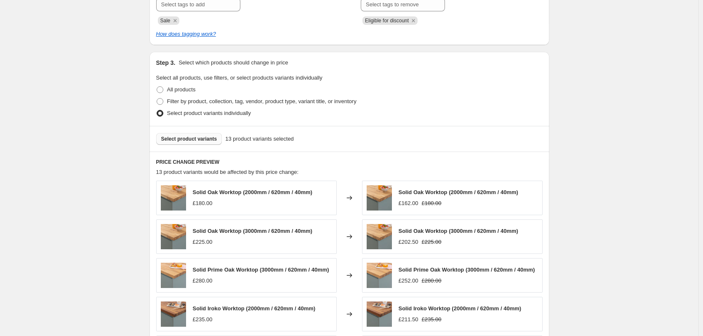
click at [209, 143] on button "Select product variants" at bounding box center [189, 139] width 66 height 12
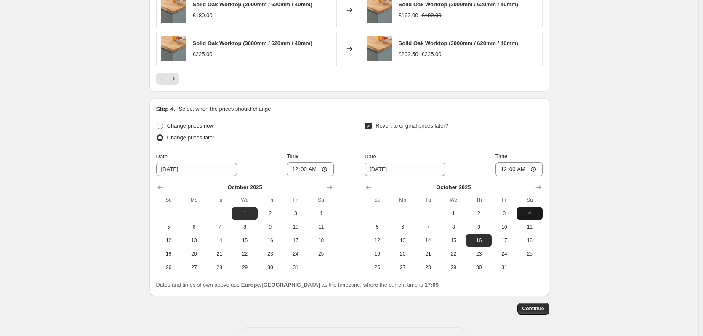
scroll to position [723, 0]
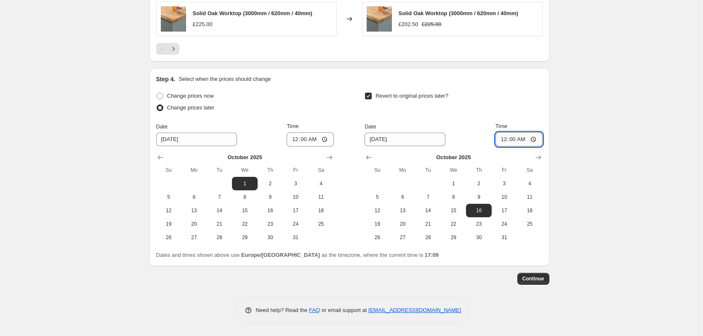
click at [521, 139] on input "00:00" at bounding box center [519, 139] width 47 height 14
click at [524, 139] on input "00:00" at bounding box center [519, 139] width 47 height 14
type input "00:10"
click at [538, 279] on span "Continue" at bounding box center [534, 278] width 22 height 7
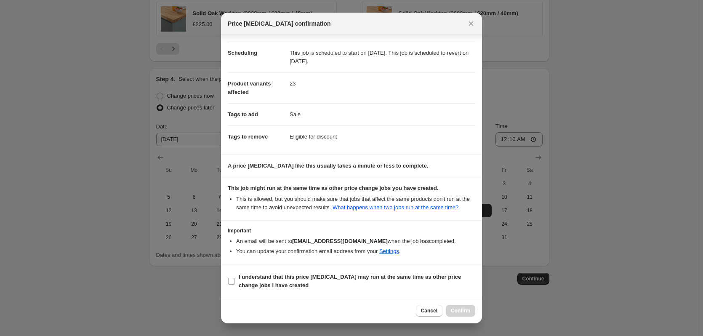
scroll to position [61, 0]
click at [298, 281] on span "I understand that this price change job may run at the same time as other price…" at bounding box center [357, 281] width 237 height 17
click at [235, 281] on input "I understand that this price change job may run at the same time as other price…" at bounding box center [231, 281] width 7 height 7
checkbox input "true"
click at [459, 308] on span "Confirm" at bounding box center [460, 310] width 19 height 7
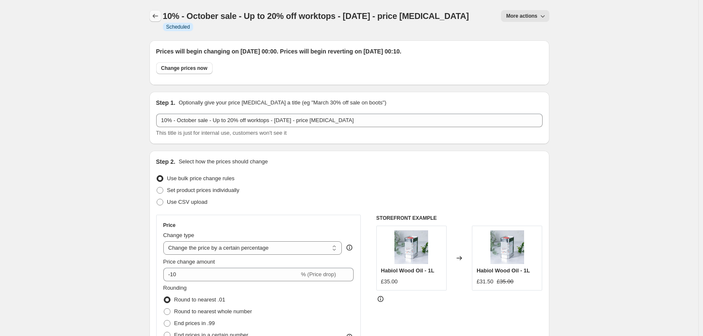
click at [156, 18] on icon "Price change jobs" at bounding box center [155, 16] width 8 height 8
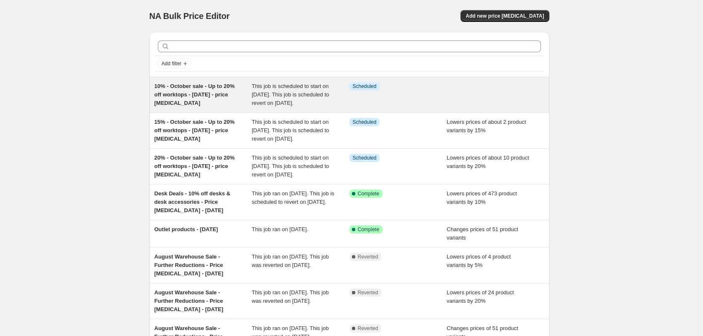
click at [202, 94] on span "10% - October sale - Up to 20% off worktops - 01 10 2025 - price change job" at bounding box center [195, 94] width 80 height 23
select select "percentage"
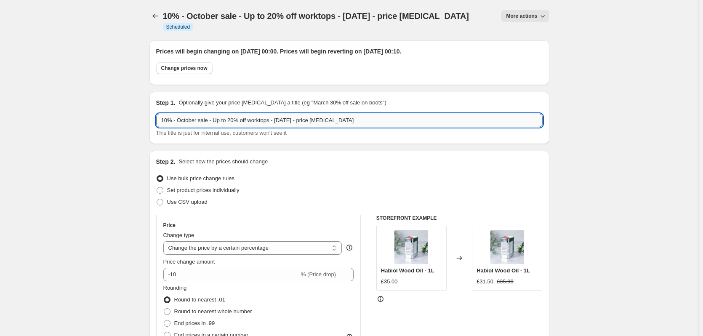
click at [259, 114] on input "10% - October sale - Up to 20% off worktops - 01 10 2025 - price change job" at bounding box center [349, 120] width 387 height 13
click at [160, 18] on icon "Price change jobs" at bounding box center [155, 16] width 8 height 8
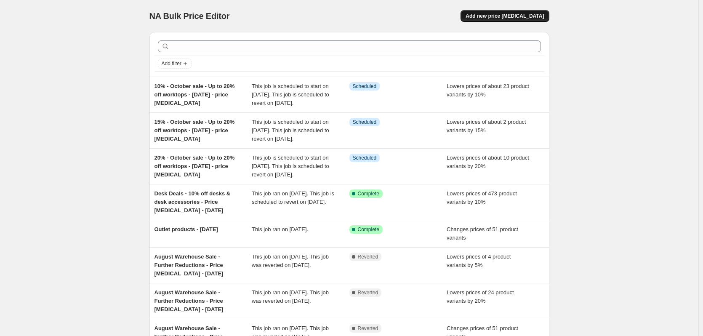
click at [534, 13] on span "Add new price change job" at bounding box center [505, 16] width 78 height 7
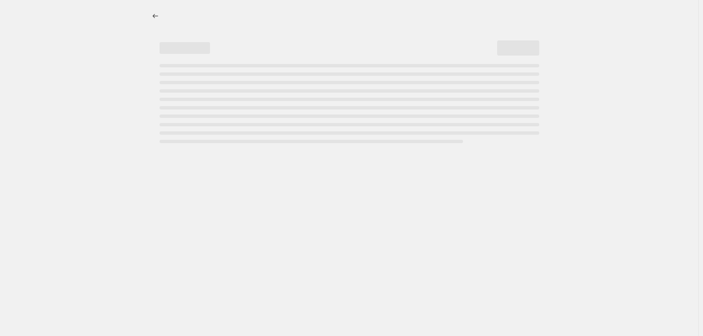
select select "percentage"
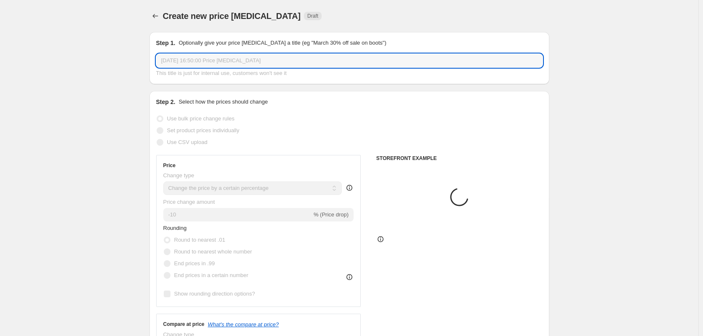
click at [246, 59] on input "30 Sept 2025, 16:50:00 Price change job" at bounding box center [349, 60] width 387 height 13
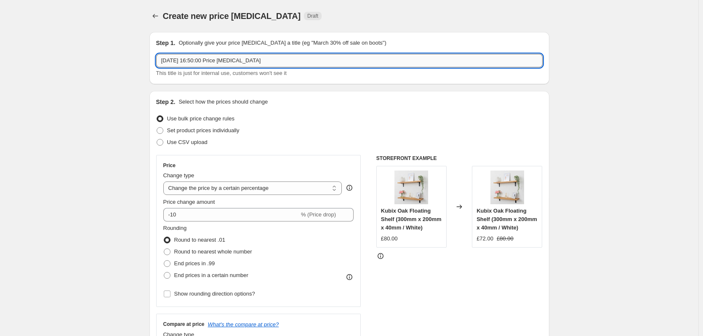
click at [246, 59] on input "30 Sept 2025, 16:50:00 Price change job" at bounding box center [349, 60] width 387 height 13
paste input "10% - October sale - Up to 20% off worktops - 01 10 2025 - p"
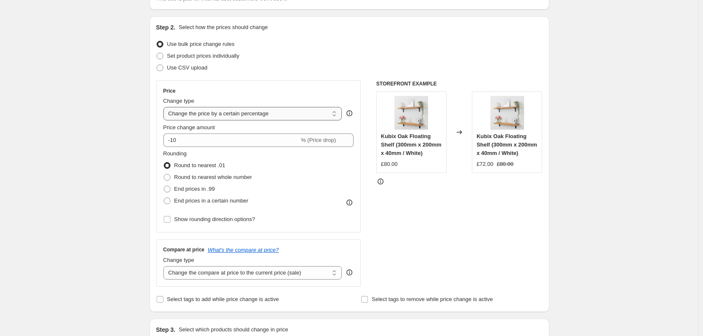
scroll to position [84, 0]
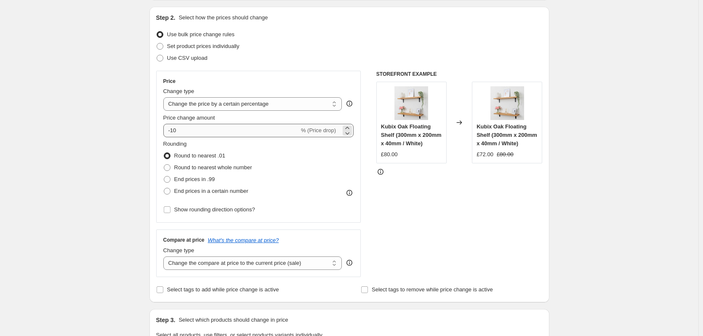
type input "10% - October sale - Up to 20% off worktops - 01 10 2025 - price change job"
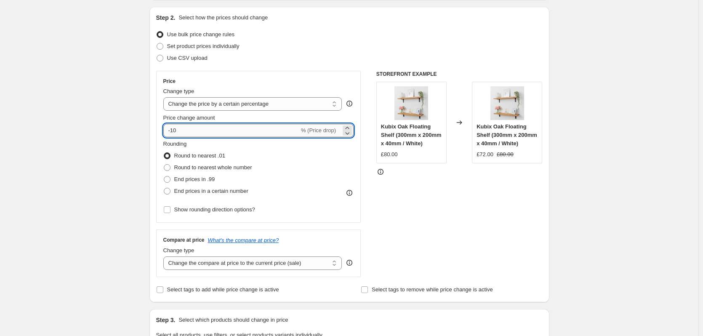
click at [212, 131] on input "-10" at bounding box center [231, 130] width 136 height 13
drag, startPoint x: 212, startPoint y: 131, endPoint x: 173, endPoint y: 134, distance: 38.8
click at [173, 134] on input "-10" at bounding box center [231, 130] width 136 height 13
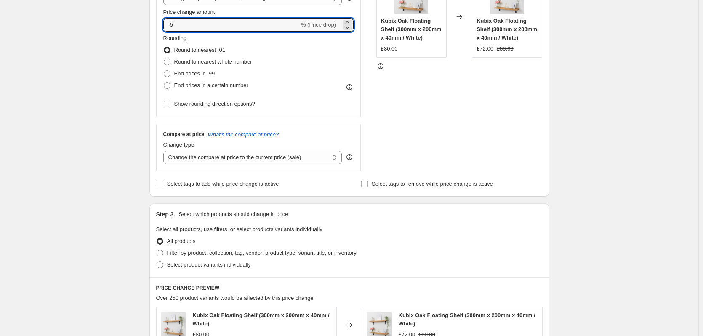
scroll to position [211, 0]
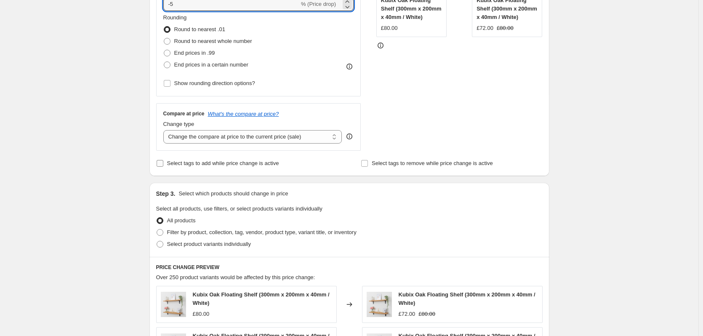
type input "-5"
click at [256, 166] on span "Select tags to add while price change is active" at bounding box center [223, 163] width 112 height 6
click at [163, 166] on input "Select tags to add while price change is active" at bounding box center [160, 163] width 7 height 7
checkbox input "true"
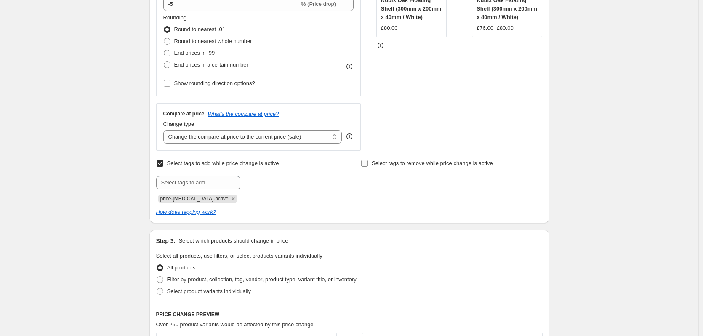
click at [421, 163] on span "Select tags to remove while price change is active" at bounding box center [432, 163] width 121 height 6
click at [368, 163] on input "Select tags to remove while price change is active" at bounding box center [364, 163] width 7 height 7
checkbox input "true"
click at [230, 199] on icon "Remove price-change-job-active" at bounding box center [234, 199] width 8 height 8
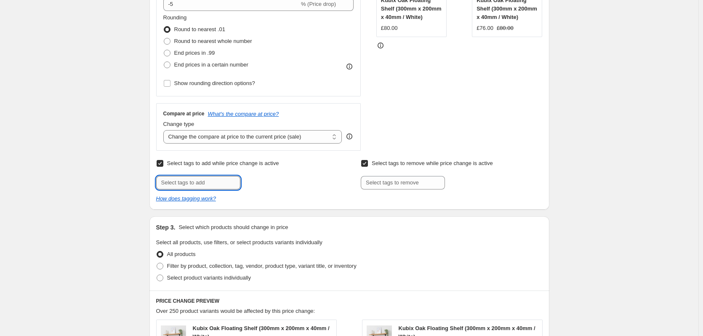
drag, startPoint x: 207, startPoint y: 184, endPoint x: 203, endPoint y: 184, distance: 4.2
click at [207, 184] on input "text" at bounding box center [198, 182] width 84 height 13
type input "Sale"
click at [273, 188] on div "Sale Add Sale" at bounding box center [247, 182] width 182 height 13
click at [260, 180] on span "Add Sale" at bounding box center [258, 182] width 21 height 7
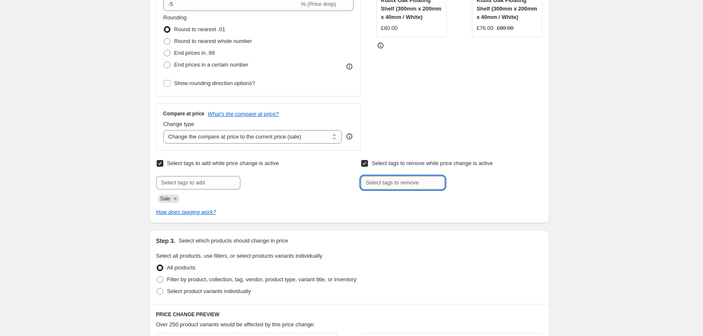
click at [431, 179] on input "text" at bounding box center [403, 182] width 84 height 13
type input "Eligible for discount"
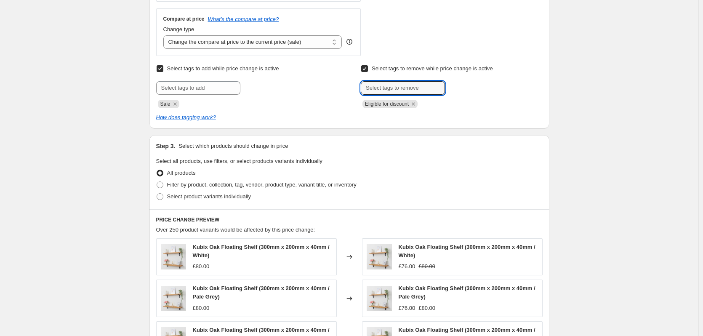
scroll to position [337, 0]
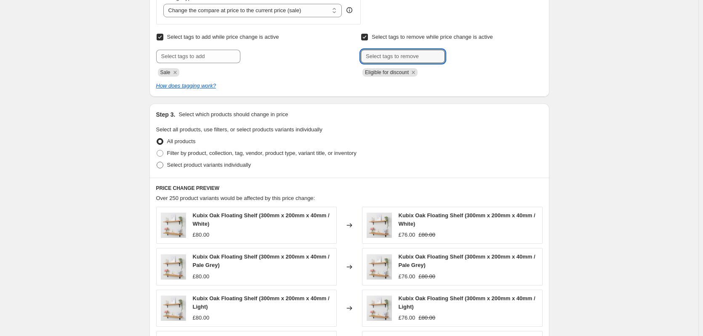
click at [208, 168] on span "Select product variants individually" at bounding box center [209, 165] width 84 height 6
click at [157, 162] on input "Select product variants individually" at bounding box center [157, 162] width 0 height 0
radio input "true"
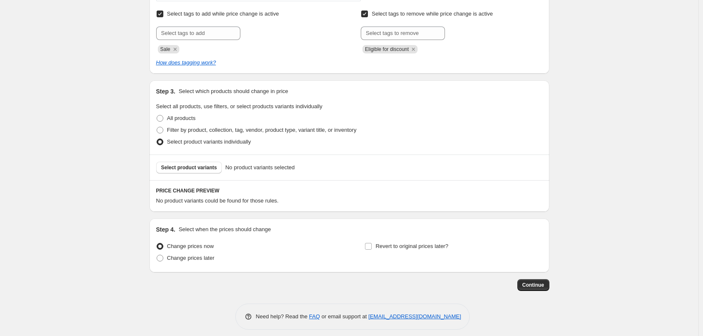
scroll to position [367, 0]
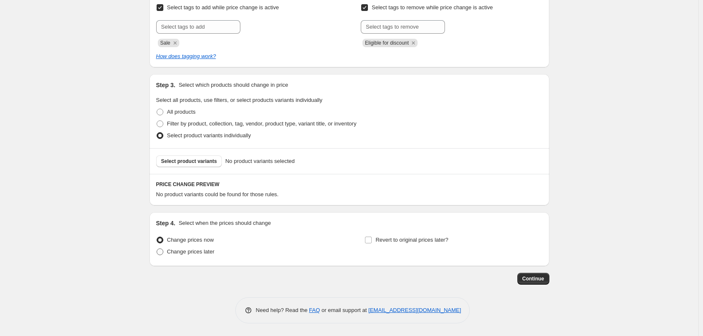
click at [199, 250] on span "Change prices later" at bounding box center [191, 251] width 48 height 6
click at [157, 249] on input "Change prices later" at bounding box center [157, 248] width 0 height 0
radio input "true"
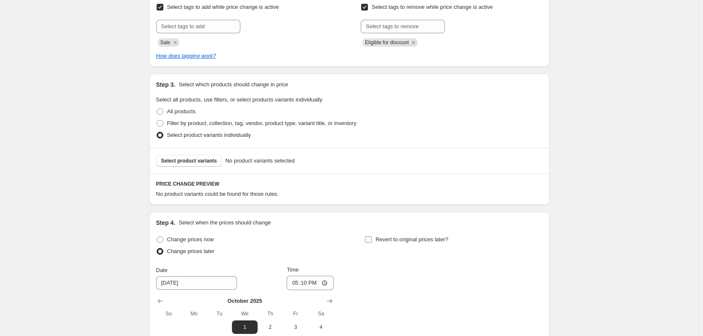
click at [411, 242] on span "Revert to original prices later?" at bounding box center [412, 239] width 73 height 6
click at [372, 242] on input "Revert to original prices later?" at bounding box center [368, 239] width 7 height 7
checkbox input "true"
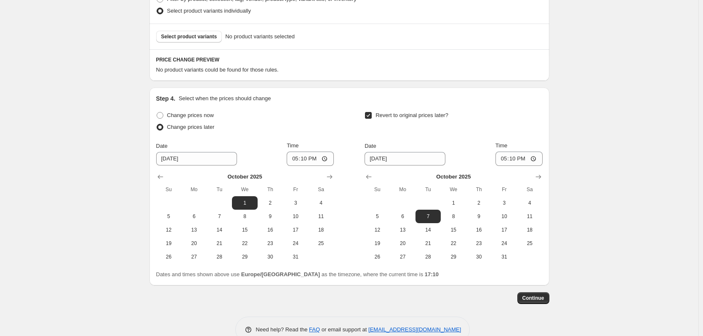
scroll to position [493, 0]
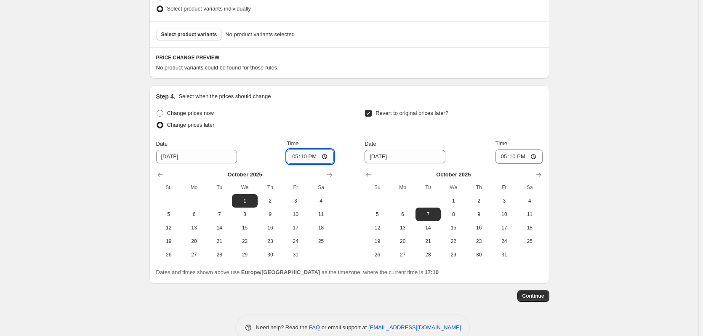
click at [307, 157] on input "17:10" at bounding box center [310, 157] width 47 height 14
type input "00:00"
click at [479, 230] on span "16" at bounding box center [479, 227] width 19 height 7
type input "10/16/2025"
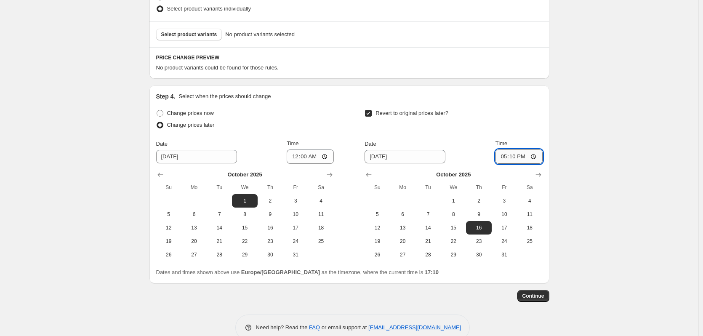
click at [516, 153] on input "17:10" at bounding box center [519, 157] width 47 height 14
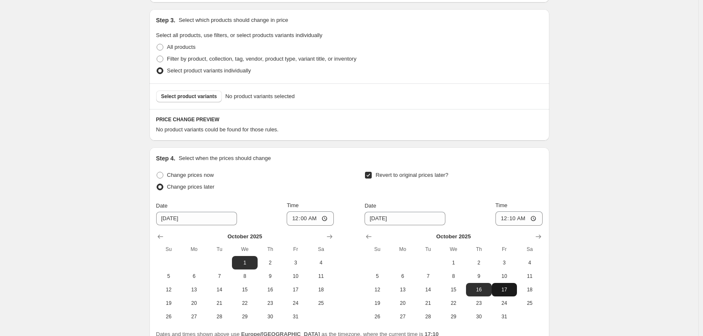
scroll to position [511, 0]
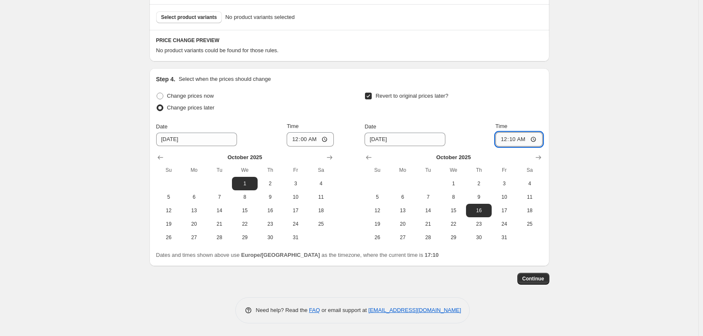
click at [521, 140] on input "00:10" at bounding box center [519, 139] width 47 height 14
click at [528, 141] on input "00:10" at bounding box center [519, 139] width 47 height 14
click at [524, 139] on input "00:10" at bounding box center [519, 139] width 47 height 14
type input "00:00"
click at [316, 141] on input "00:00" at bounding box center [310, 139] width 47 height 14
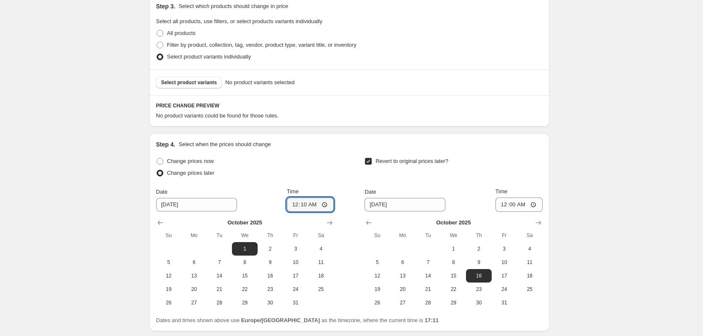
scroll to position [469, 0]
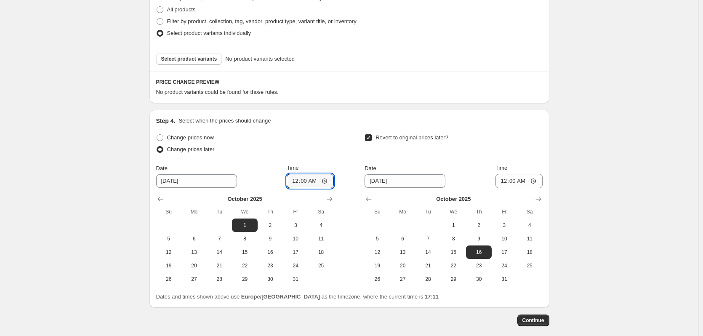
type input "00:05"
click at [192, 59] on span "Select product variants" at bounding box center [189, 59] width 56 height 7
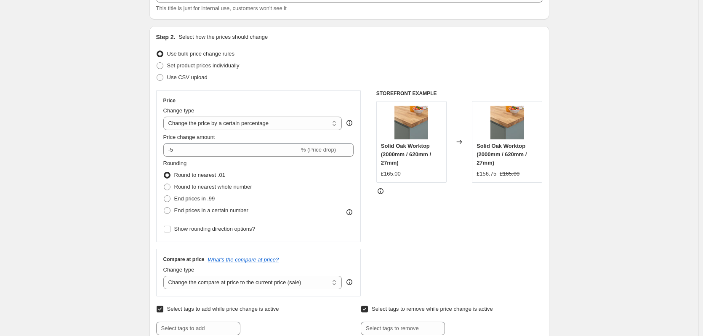
scroll to position [0, 0]
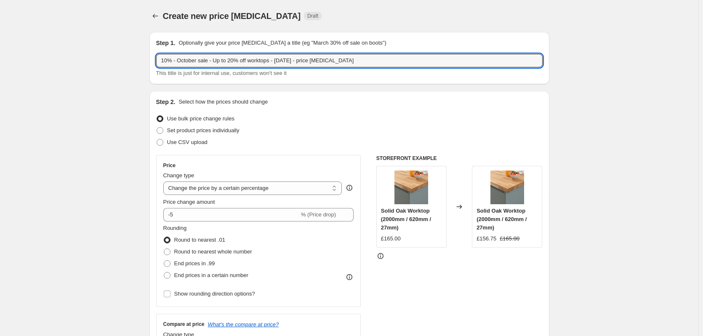
drag, startPoint x: 168, startPoint y: 63, endPoint x: 139, endPoint y: 62, distance: 29.1
type input "5% - October sale - Up to 20% off worktops - 01 10 2025 - price change job"
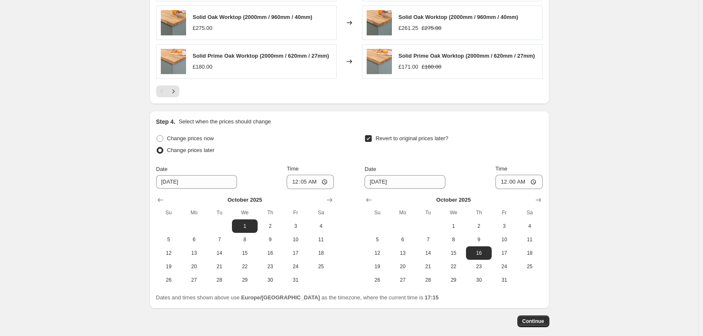
scroll to position [726, 0]
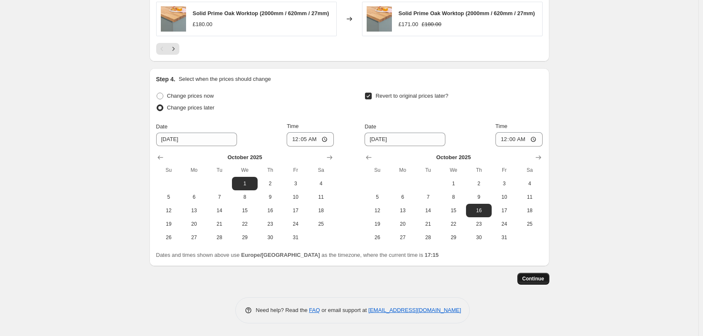
click at [543, 281] on span "Continue" at bounding box center [534, 278] width 22 height 7
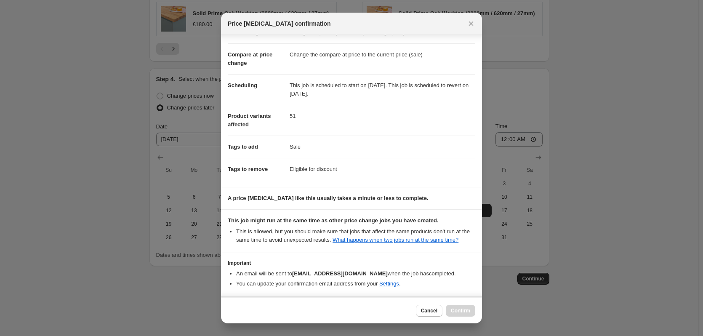
scroll to position [61, 0]
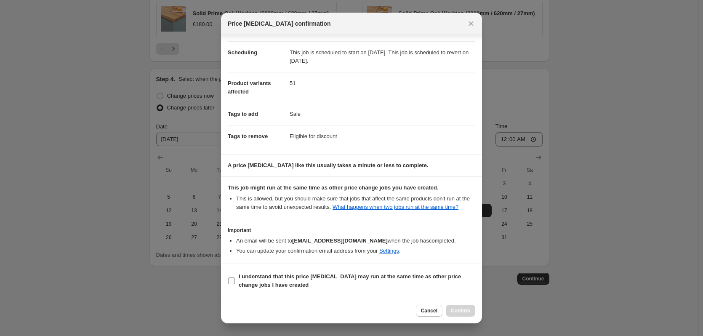
click at [291, 277] on b "I understand that this price change job may run at the same time as other price…" at bounding box center [350, 280] width 222 height 15
click at [235, 278] on input "I understand that this price change job may run at the same time as other price…" at bounding box center [231, 281] width 7 height 7
checkbox input "true"
click at [461, 310] on span "Confirm" at bounding box center [460, 310] width 19 height 7
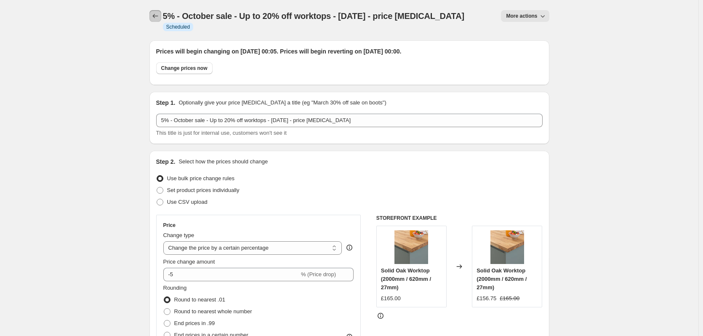
click at [160, 16] on icon "Price change jobs" at bounding box center [155, 16] width 8 height 8
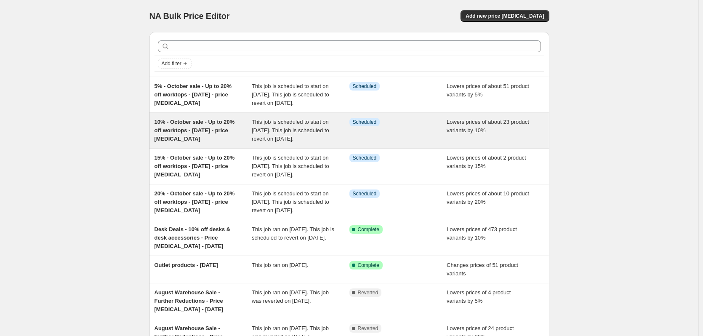
click at [208, 140] on span "10% - October sale - Up to 20% off worktops - 01 10 2025 - price change job" at bounding box center [195, 130] width 80 height 23
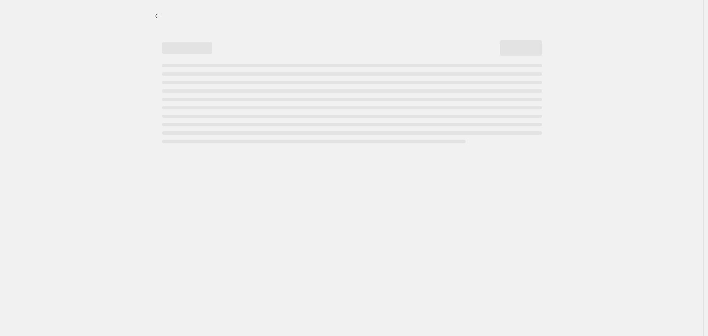
select select "percentage"
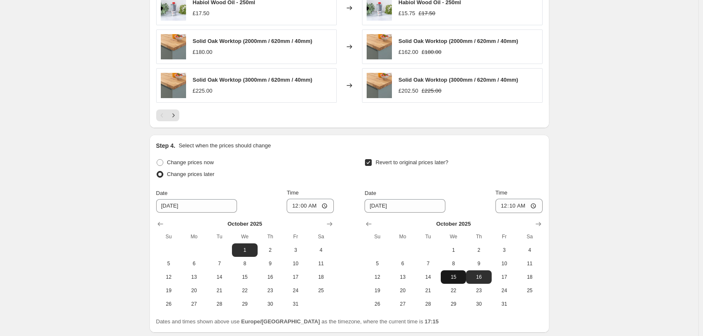
scroll to position [775, 0]
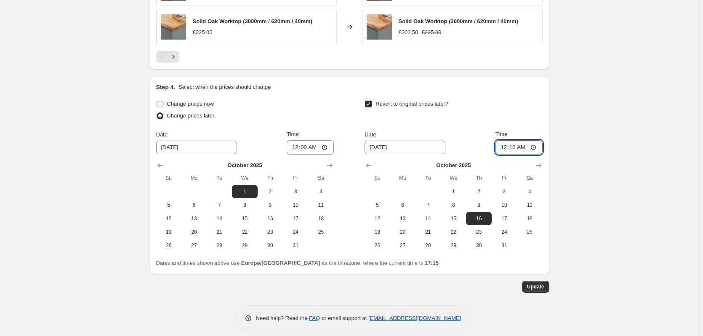
click at [521, 140] on input "00:10" at bounding box center [519, 147] width 47 height 14
click at [529, 142] on input "00:10" at bounding box center [519, 147] width 47 height 14
click at [528, 140] on input "00:10" at bounding box center [519, 147] width 47 height 14
type input "00:00"
click at [317, 140] on input "00:00" at bounding box center [310, 147] width 47 height 14
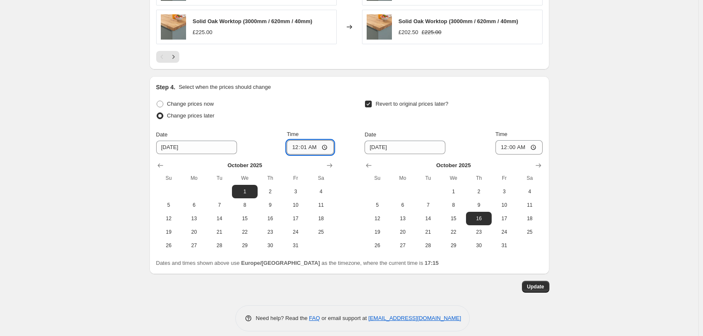
type input "00:10"
click at [536, 283] on button "Update" at bounding box center [535, 287] width 27 height 12
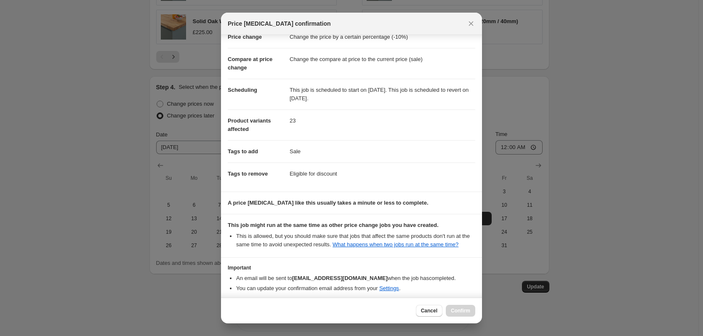
scroll to position [61, 0]
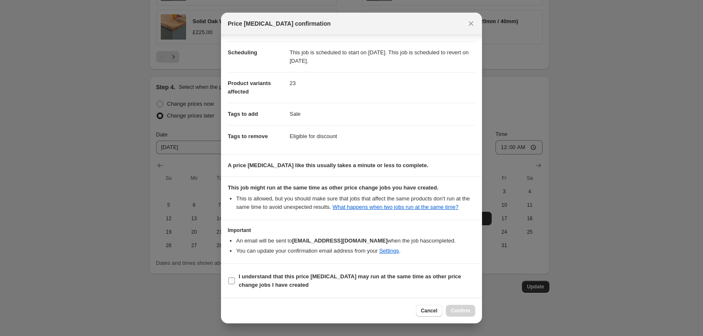
click at [318, 280] on b "I understand that this price change job may run at the same time as other price…" at bounding box center [350, 280] width 222 height 15
click at [235, 280] on input "I understand that this price change job may run at the same time as other price…" at bounding box center [231, 281] width 7 height 7
checkbox input "true"
click at [464, 310] on span "Confirm" at bounding box center [460, 310] width 19 height 7
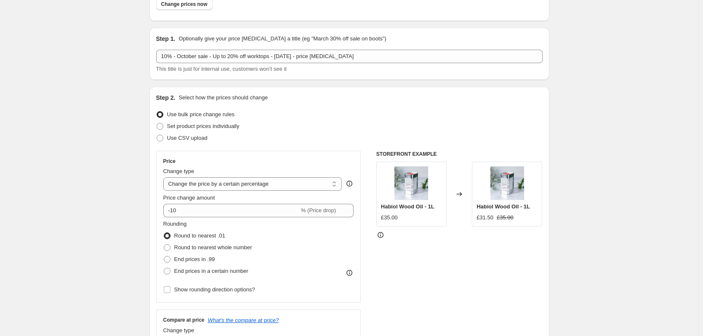
scroll to position [0, 0]
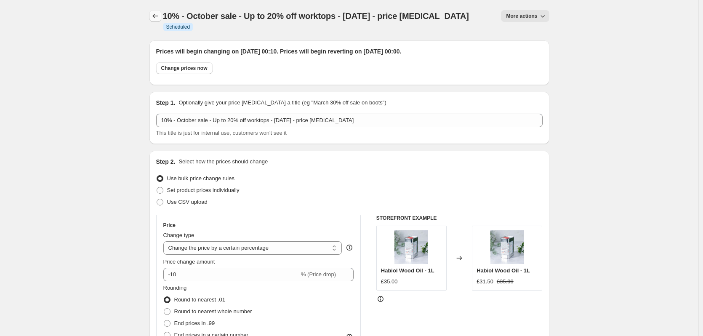
click at [160, 16] on icon "Price change jobs" at bounding box center [155, 16] width 8 height 8
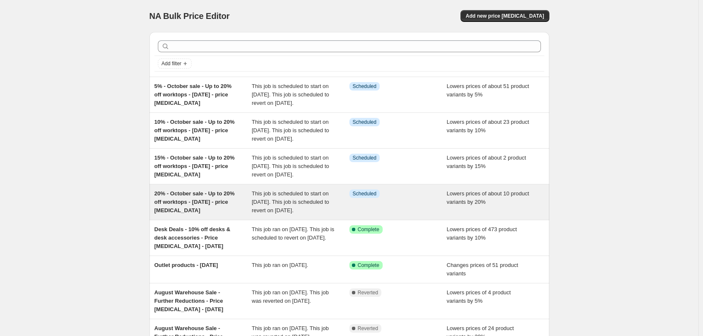
scroll to position [42, 0]
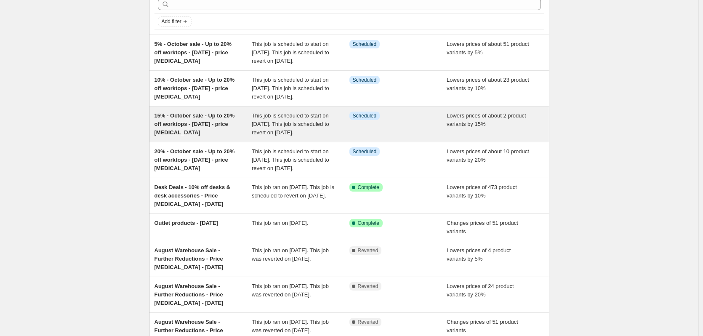
click at [193, 136] on span "15% - October sale - Up to 20% off worktops - 01 10 2025 - price change job" at bounding box center [195, 123] width 80 height 23
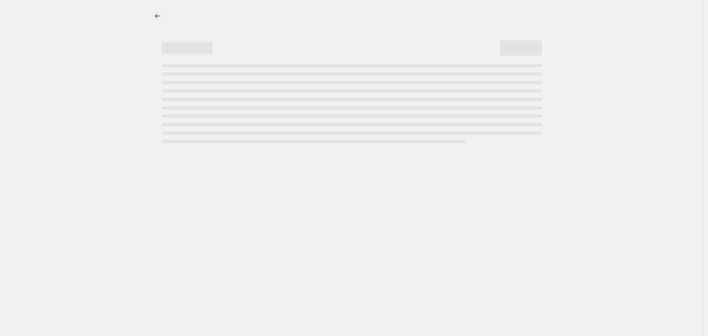
select select "percentage"
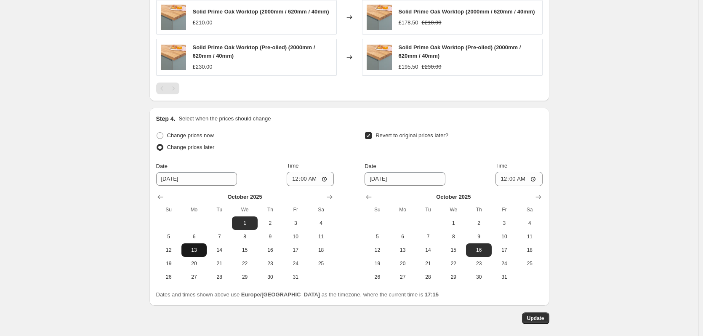
scroll to position [664, 0]
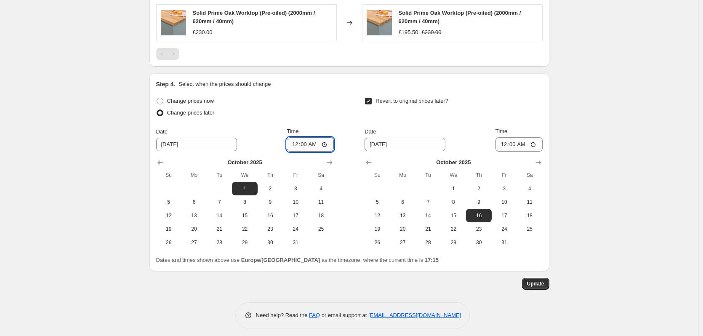
click at [316, 139] on input "00:00" at bounding box center [310, 144] width 47 height 14
type input "00:05"
click at [545, 281] on span "Update" at bounding box center [535, 284] width 17 height 7
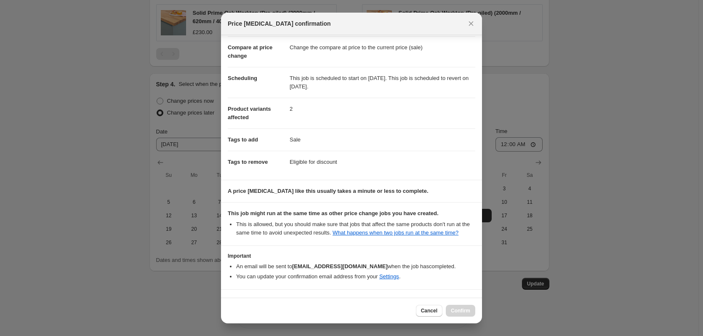
scroll to position [61, 0]
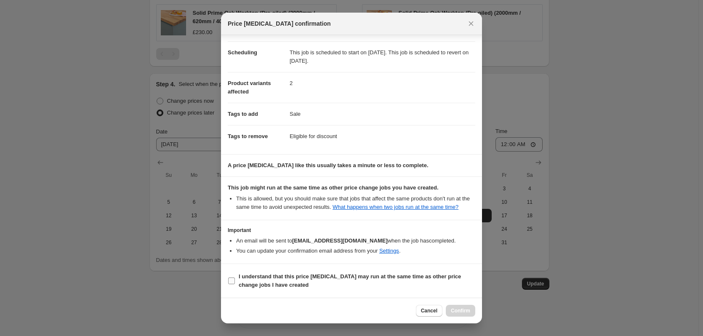
drag, startPoint x: 337, startPoint y: 276, endPoint x: 345, endPoint y: 281, distance: 9.2
click at [337, 276] on b "I understand that this price change job may run at the same time as other price…" at bounding box center [350, 280] width 222 height 15
click at [235, 278] on input "I understand that this price change job may run at the same time as other price…" at bounding box center [231, 281] width 7 height 7
checkbox input "true"
click at [456, 312] on span "Confirm" at bounding box center [460, 310] width 19 height 7
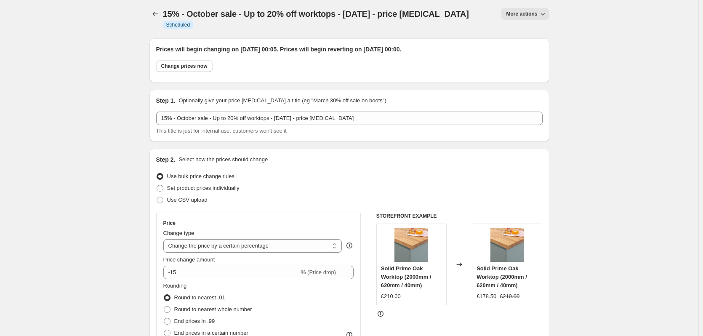
scroll to position [0, 0]
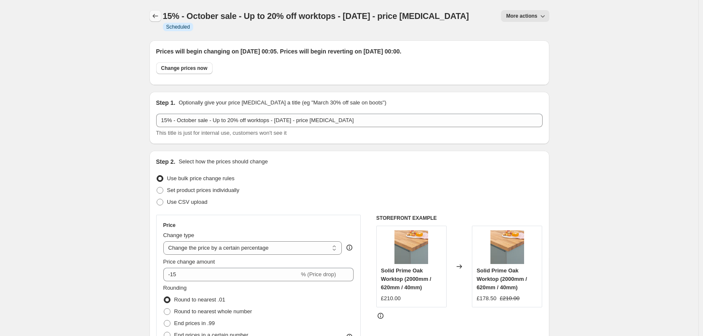
click at [160, 14] on icon "Price change jobs" at bounding box center [155, 16] width 8 height 8
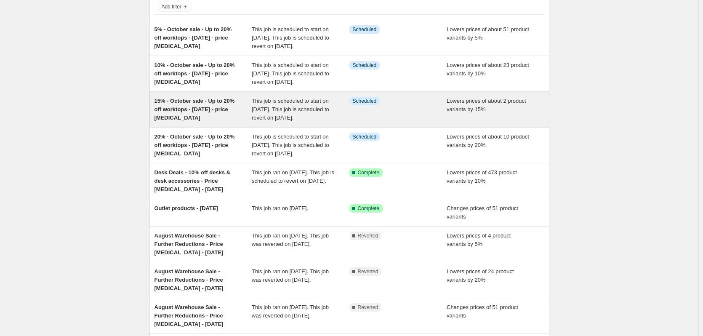
scroll to position [39, 0]
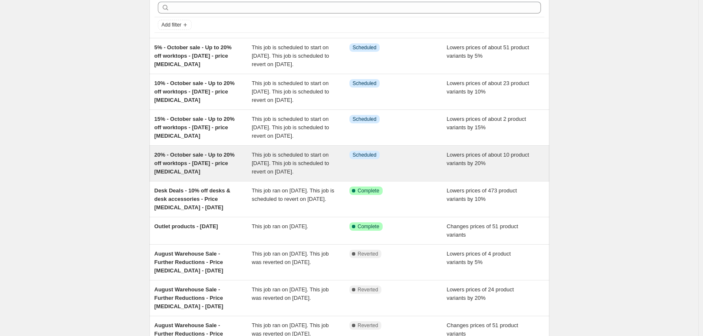
click at [228, 175] on span "20% - October sale - Up to 20% off worktops - 01 10 2025 - price change job" at bounding box center [195, 163] width 80 height 23
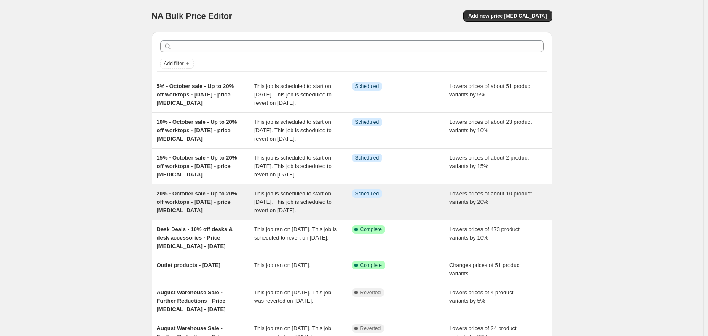
select select "percentage"
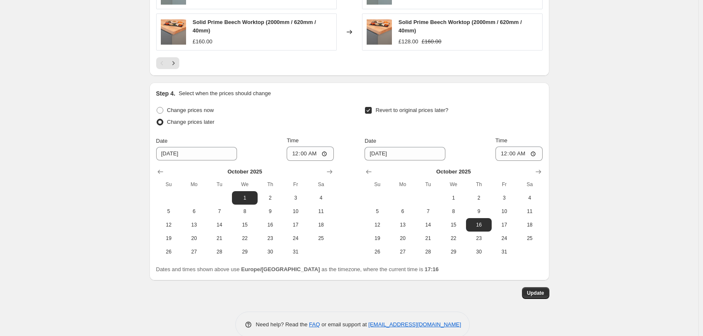
scroll to position [783, 0]
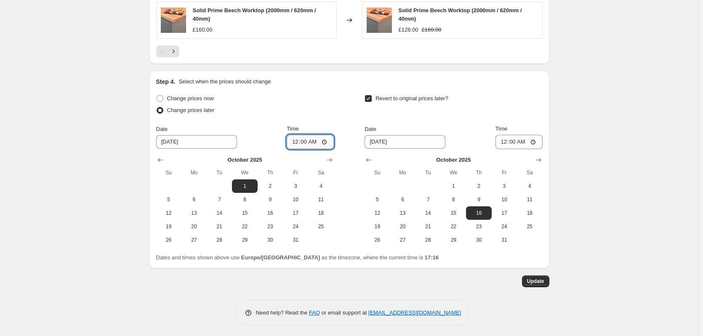
click at [311, 136] on input "00:00" at bounding box center [310, 142] width 47 height 14
click at [316, 138] on input "00:00" at bounding box center [310, 142] width 47 height 14
type input "00:05"
click at [532, 283] on button "Update" at bounding box center [535, 281] width 27 height 12
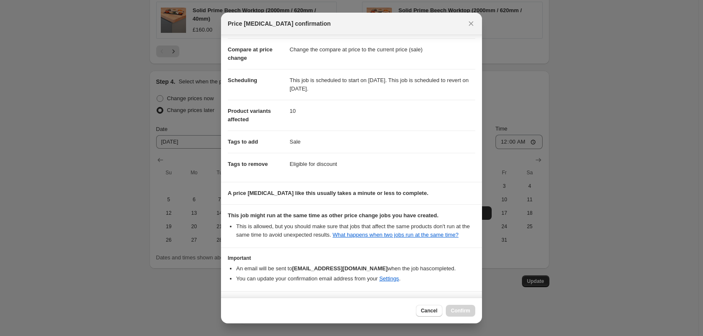
scroll to position [0, 0]
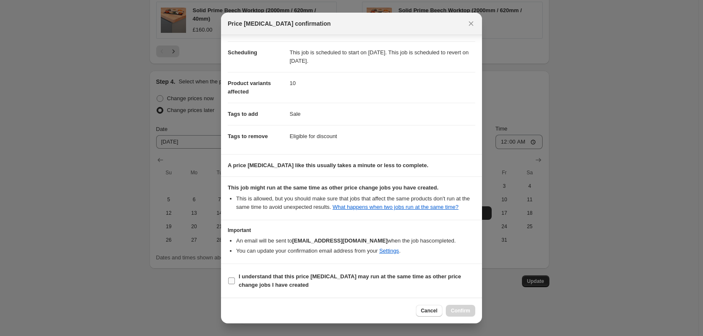
click at [315, 277] on b "I understand that this price change job may run at the same time as other price…" at bounding box center [350, 280] width 222 height 15
click at [235, 278] on input "I understand that this price change job may run at the same time as other price…" at bounding box center [231, 281] width 7 height 7
checkbox input "true"
click at [460, 312] on span "Confirm" at bounding box center [460, 310] width 19 height 7
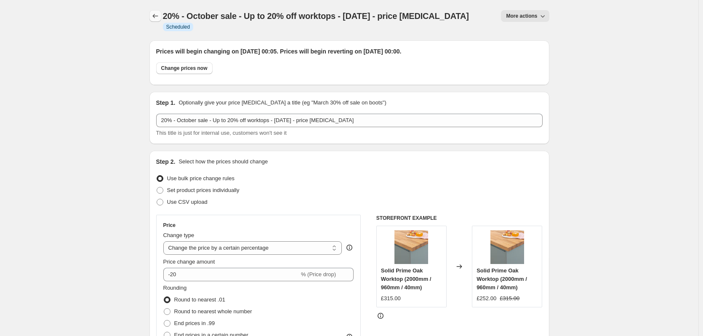
click at [155, 17] on icon "Price change jobs" at bounding box center [155, 16] width 8 height 8
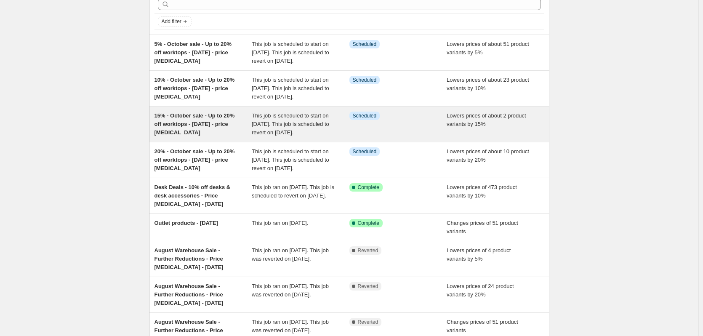
click at [192, 137] on div "15% - October sale - Up to 20% off worktops - 01 10 2025 - price change job" at bounding box center [204, 124] width 98 height 25
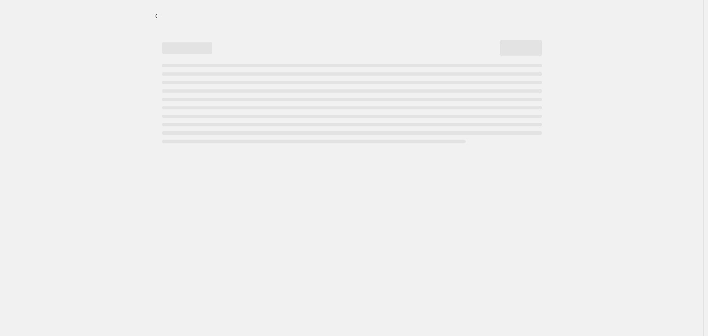
select select "percentage"
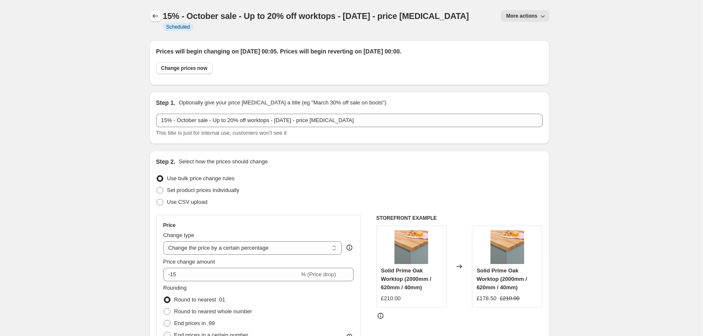
click at [159, 14] on icon "Price change jobs" at bounding box center [155, 16] width 8 height 8
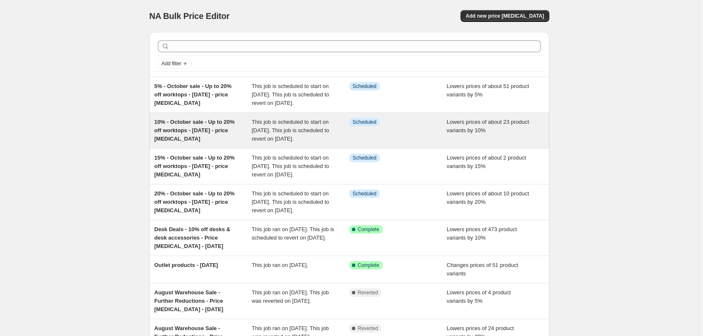
click at [189, 137] on span "10% - October sale - Up to 20% off worktops - 01 10 2025 - price change job" at bounding box center [195, 130] width 80 height 23
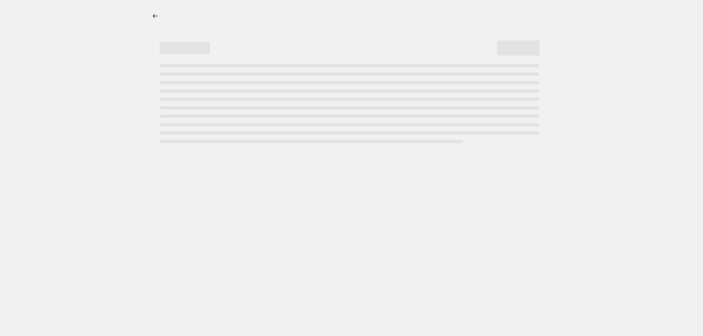
select select "percentage"
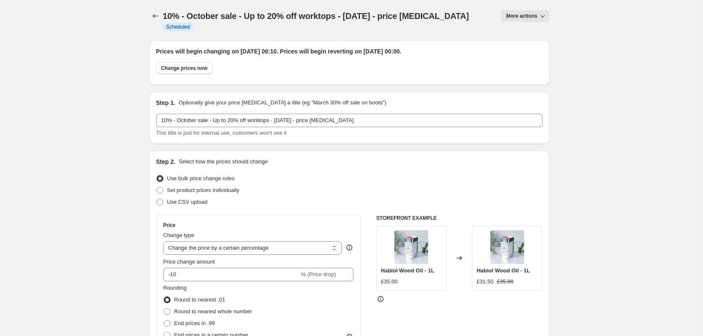
drag, startPoint x: 222, startPoint y: 91, endPoint x: 215, endPoint y: 59, distance: 32.7
click at [157, 17] on icon "Price change jobs" at bounding box center [155, 16] width 8 height 8
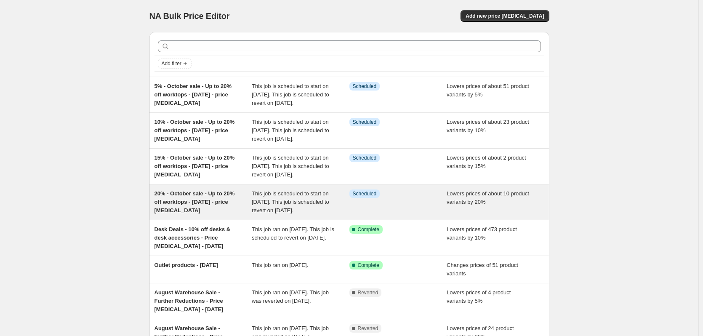
drag, startPoint x: 128, startPoint y: 60, endPoint x: 150, endPoint y: 138, distance: 80.8
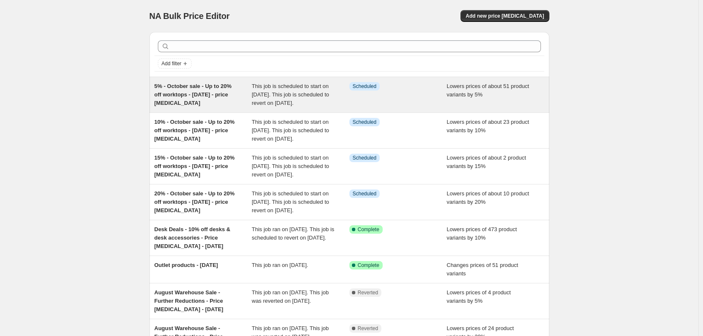
click at [180, 88] on span "5% - October sale - Up to 20% off worktops - 01 10 2025 - price change job" at bounding box center [193, 94] width 77 height 23
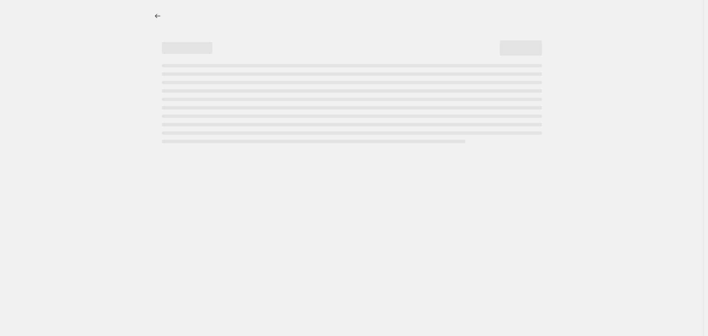
select select "percentage"
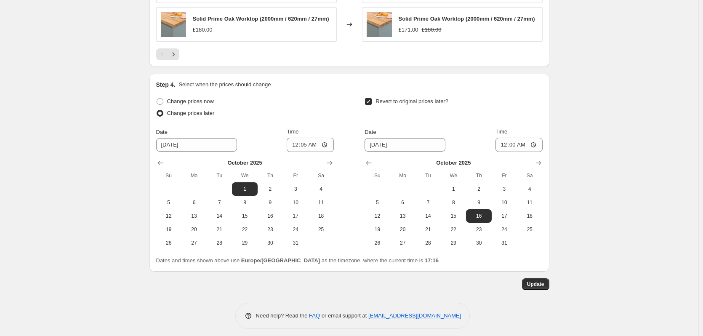
drag, startPoint x: 214, startPoint y: 253, endPoint x: 233, endPoint y: 282, distance: 34.6
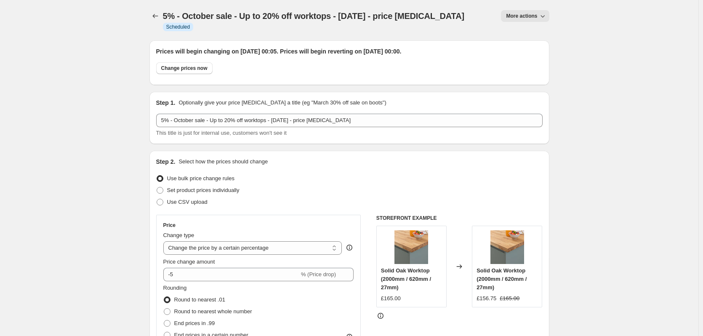
drag, startPoint x: 347, startPoint y: 161, endPoint x: 438, endPoint y: 112, distance: 103.5
